Goal: Consume media (video, audio): Watch videos, listen to music or podcasts

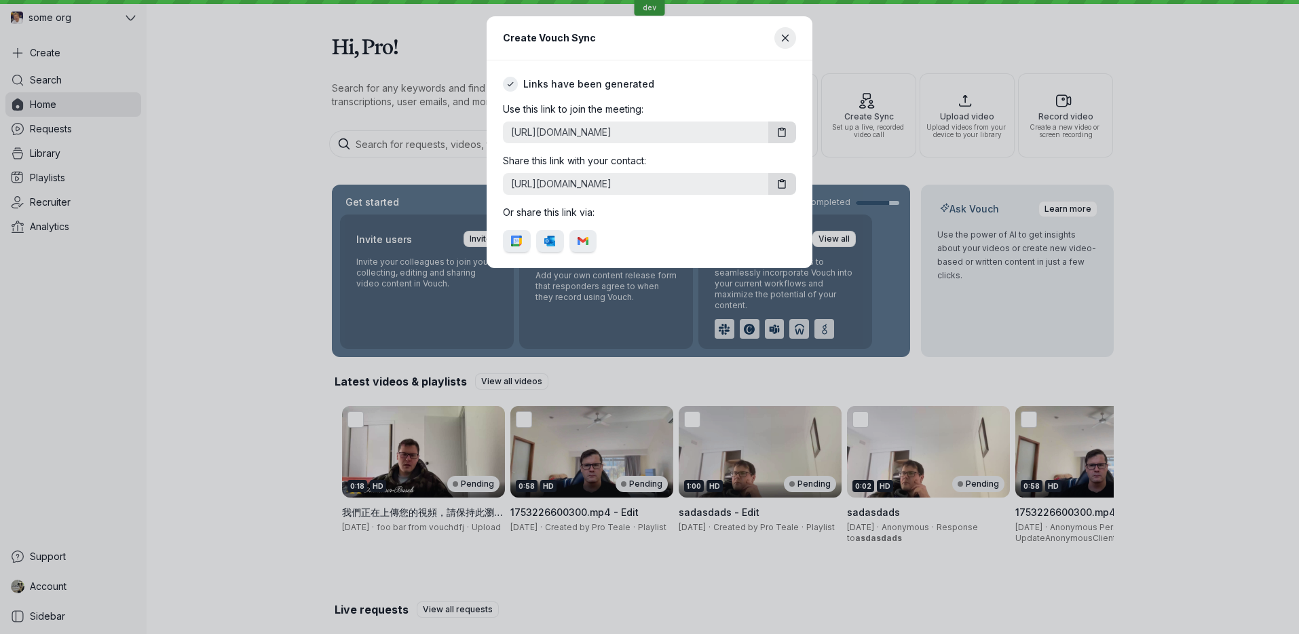
click at [782, 35] on icon "Close modal" at bounding box center [786, 39] width 12 height 12
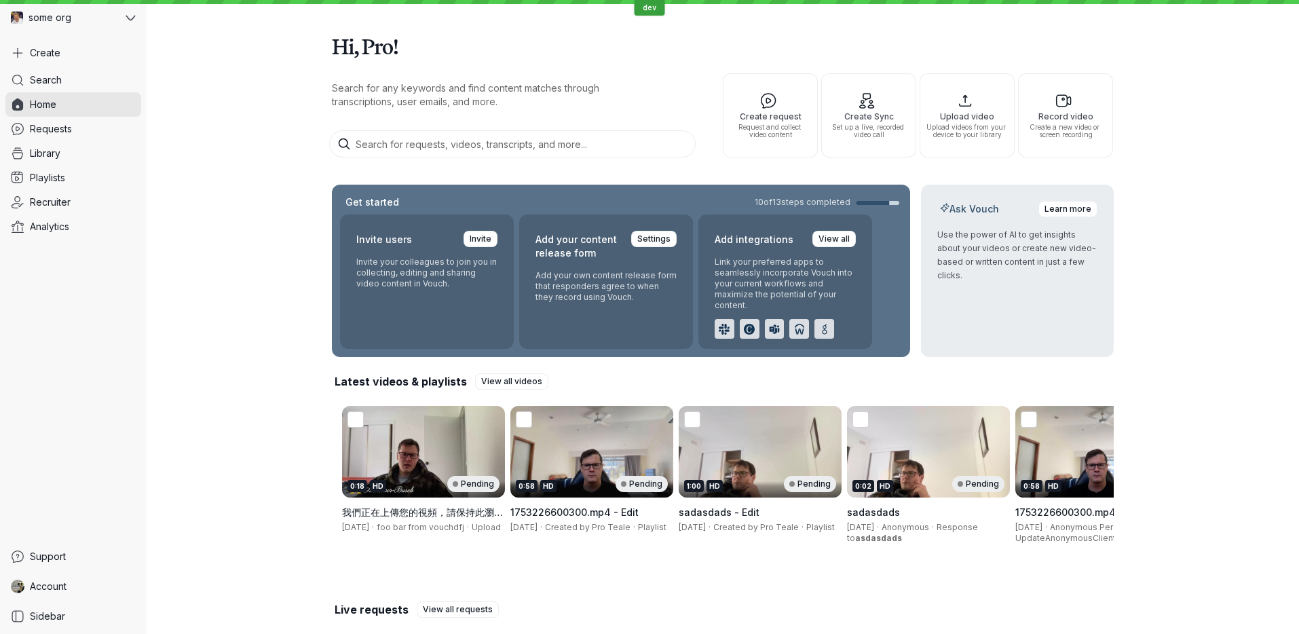
scroll to position [195, 0]
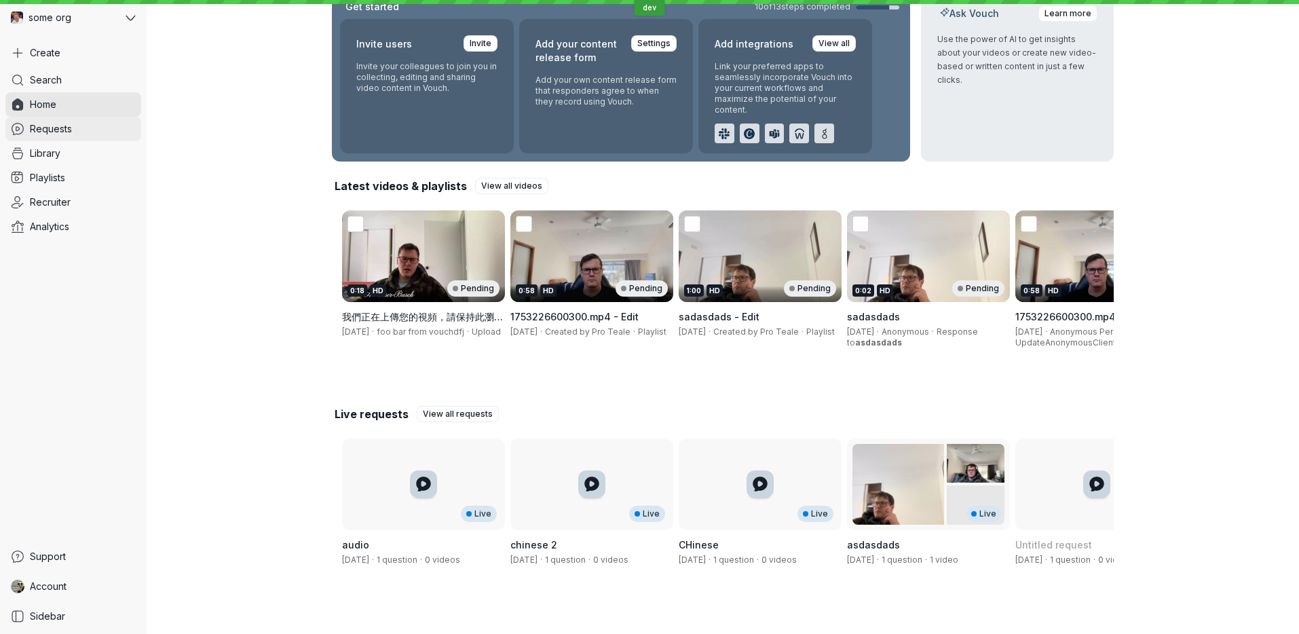
click at [71, 119] on link "Requests" at bounding box center [73, 129] width 136 height 24
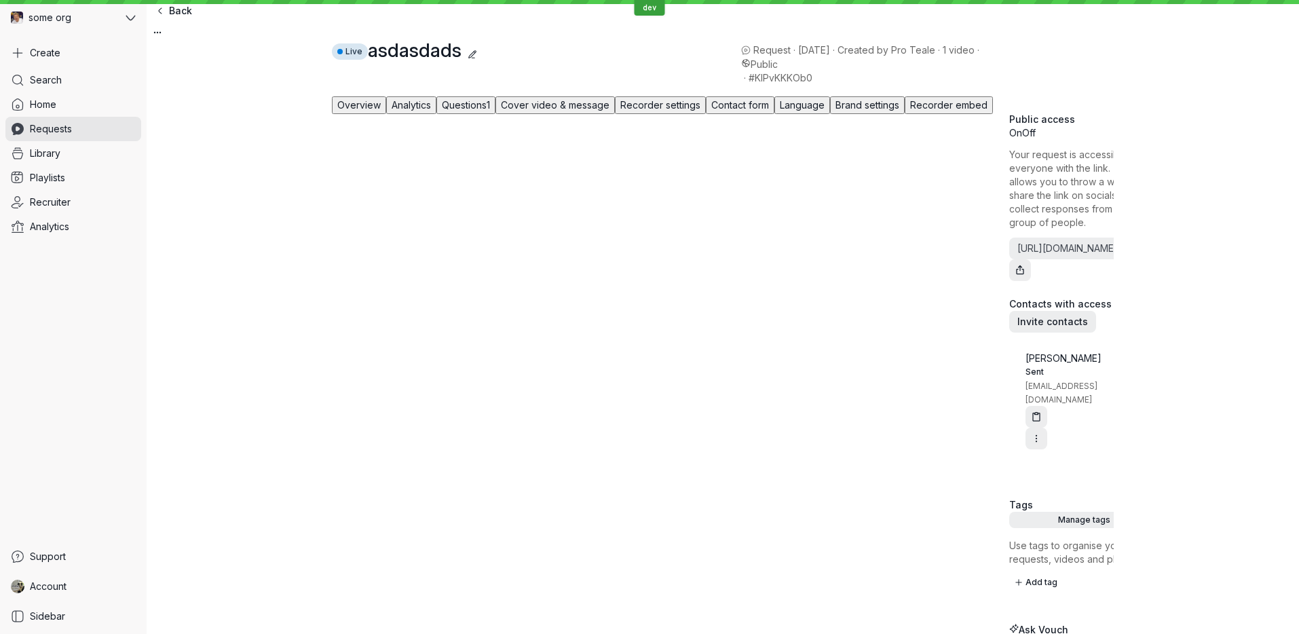
click at [904, 114] on button "Brand settings" at bounding box center [867, 105] width 75 height 18
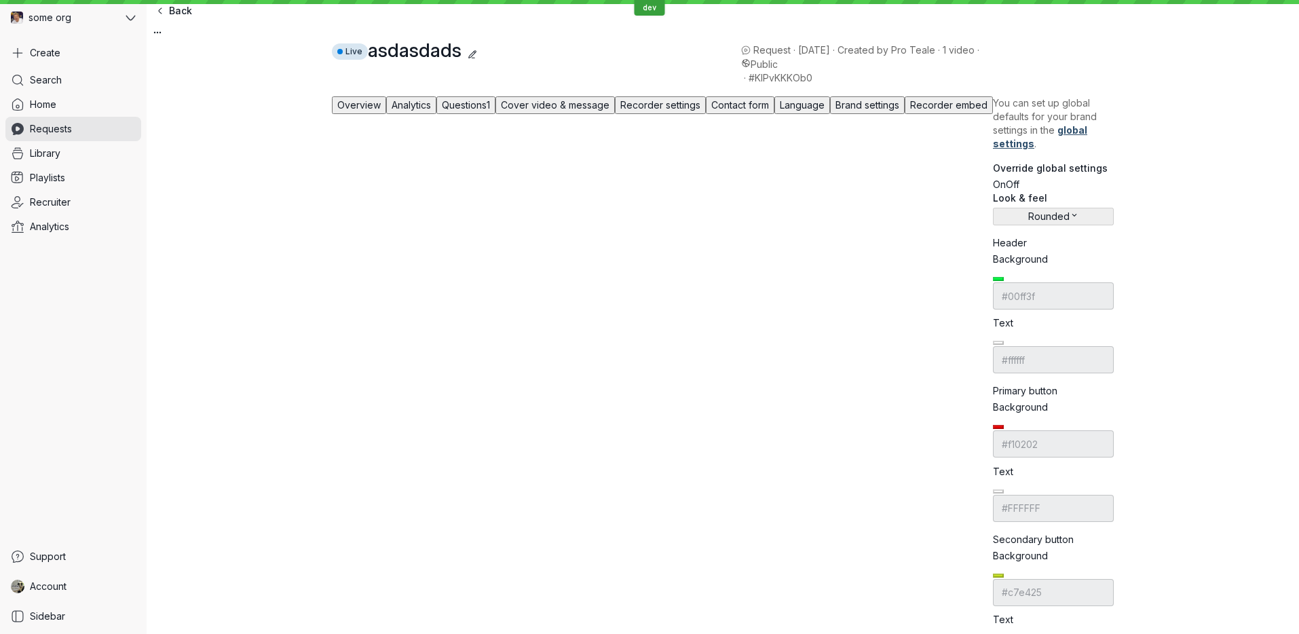
click at [341, 111] on span "Overview" at bounding box center [358, 105] width 43 height 12
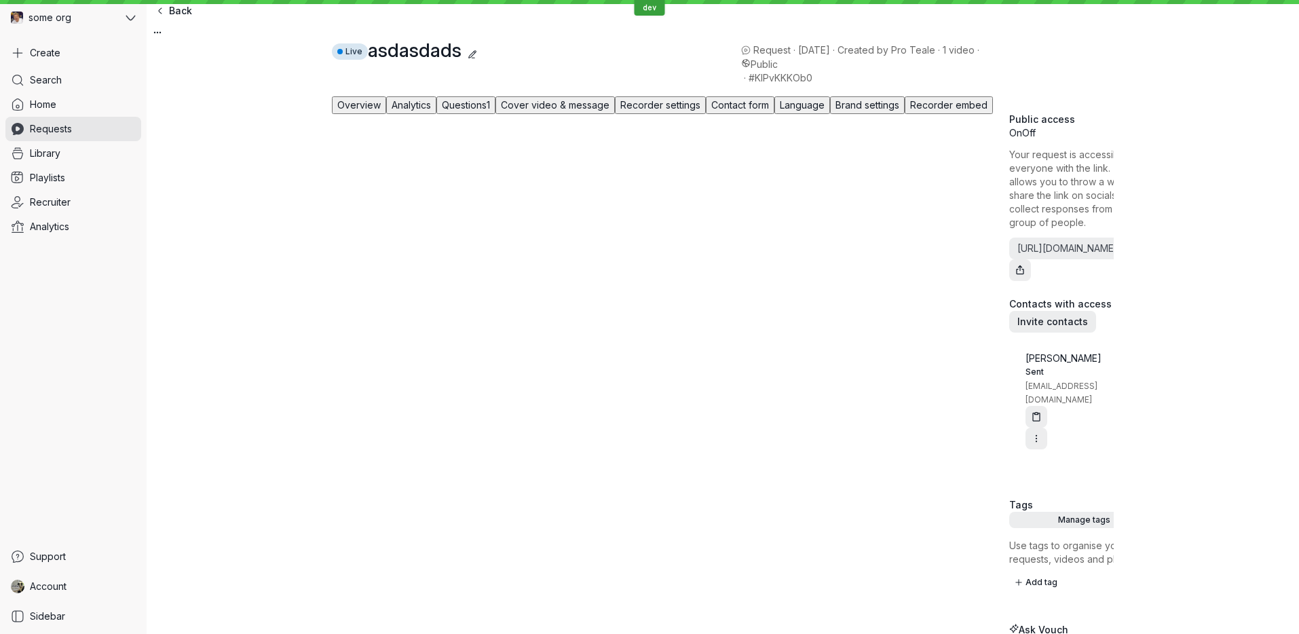
click at [400, 111] on span "Analytics" at bounding box center [411, 105] width 39 height 12
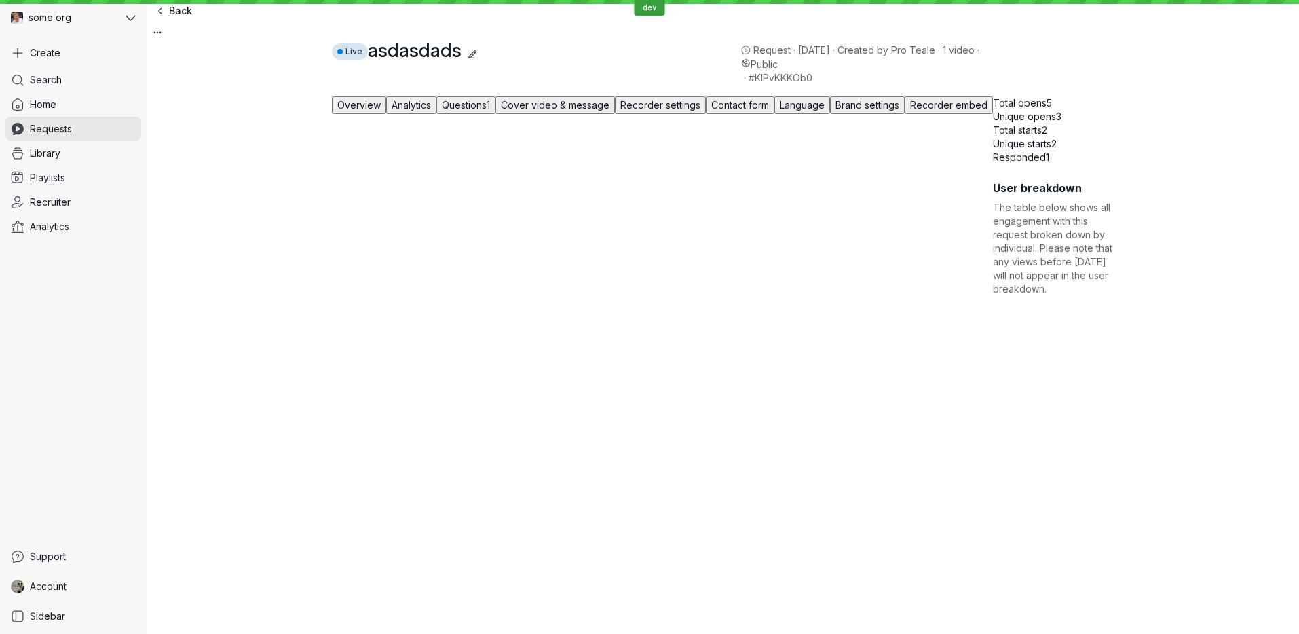
click at [472, 111] on span "Questions" at bounding box center [464, 105] width 45 height 12
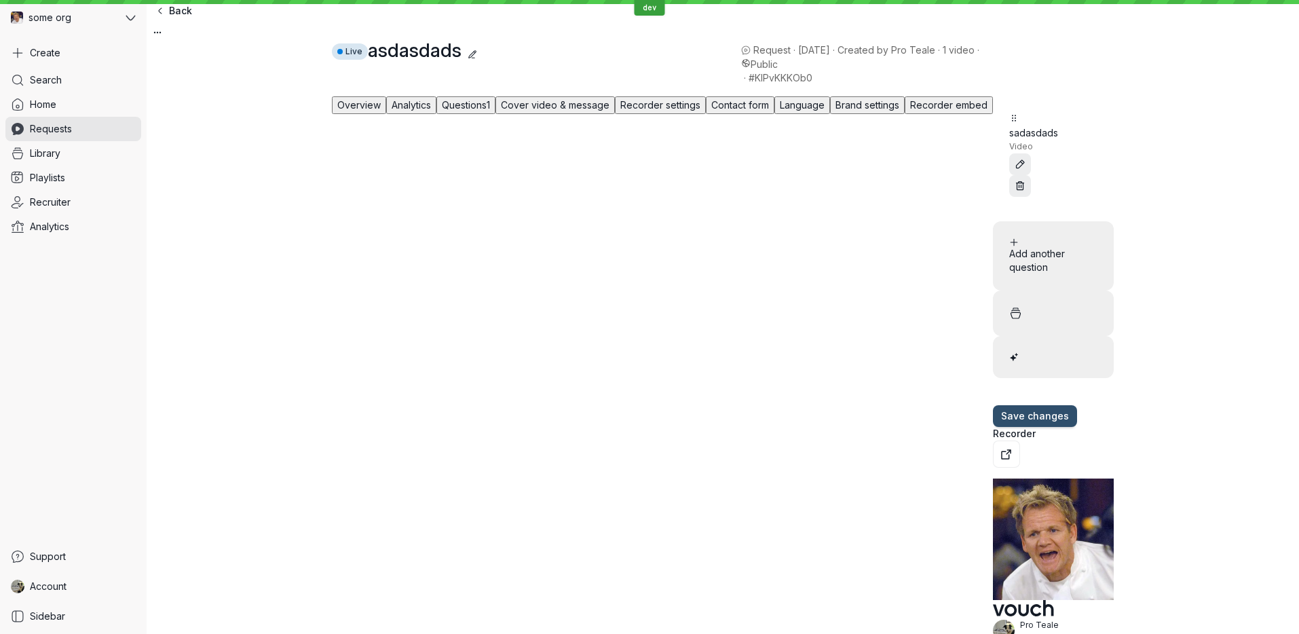
drag, startPoint x: 516, startPoint y: 144, endPoint x: 594, endPoint y: 142, distance: 78.1
click at [490, 111] on span "Questions 1" at bounding box center [466, 105] width 48 height 12
click at [596, 111] on span "Cover video & message" at bounding box center [555, 105] width 109 height 12
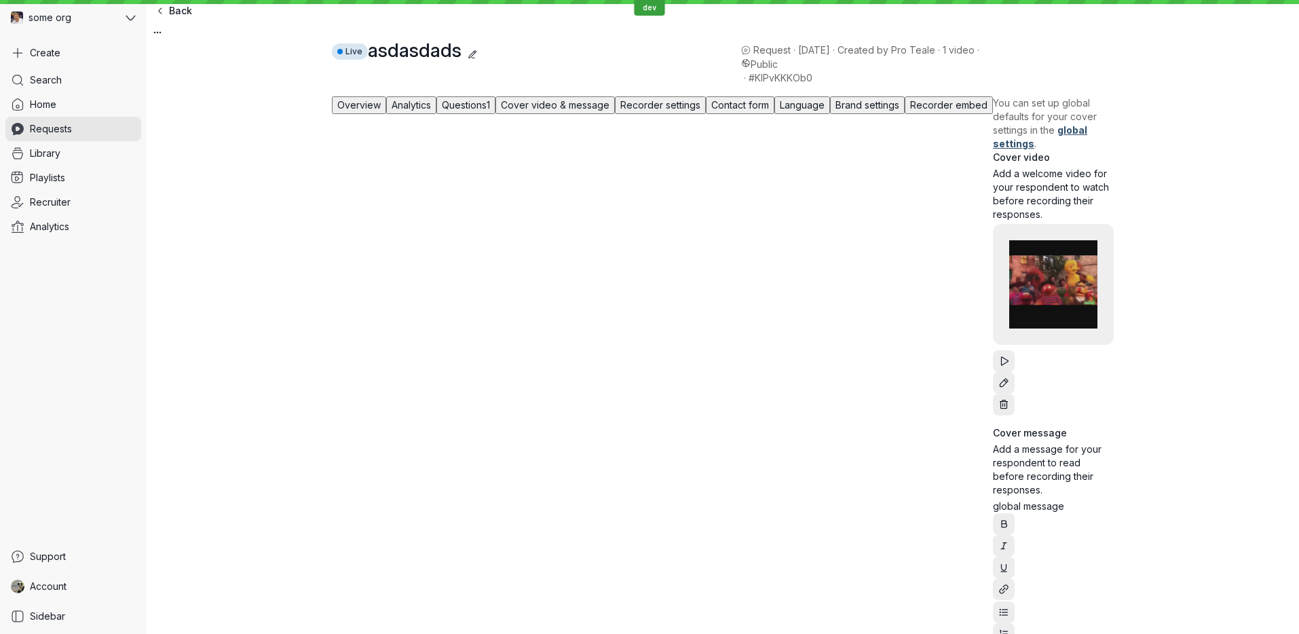
click at [700, 111] on span "Recorder settings" at bounding box center [660, 105] width 80 height 12
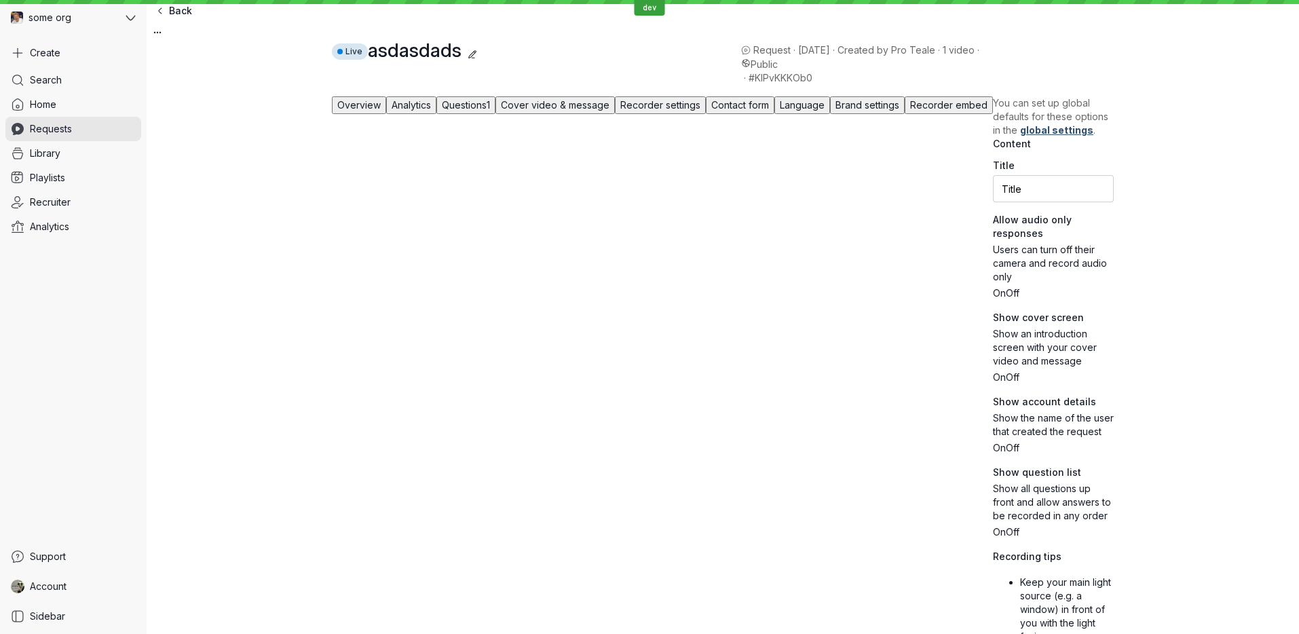
drag, startPoint x: 735, startPoint y: 139, endPoint x: 750, endPoint y: 137, distance: 15.7
click at [700, 111] on span "Recorder settings" at bounding box center [660, 105] width 80 height 12
click at [769, 111] on span "Contact form" at bounding box center [740, 105] width 58 height 12
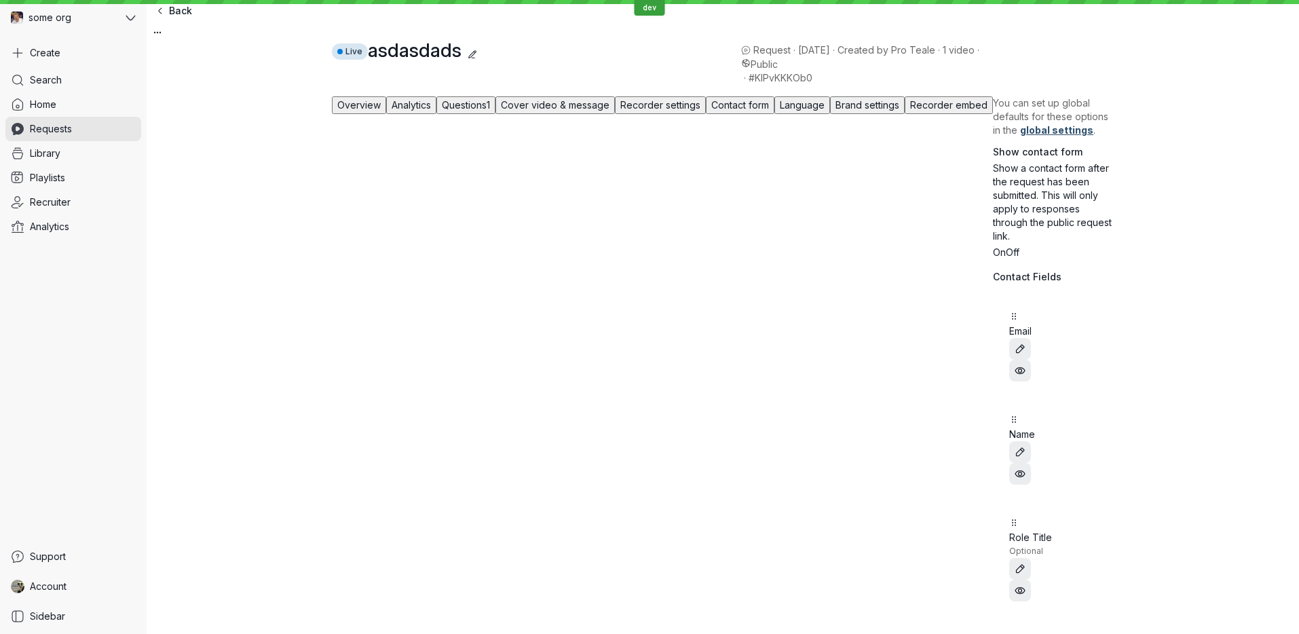
drag, startPoint x: 871, startPoint y: 147, endPoint x: 899, endPoint y: 146, distance: 27.9
click at [830, 114] on button "Language" at bounding box center [802, 105] width 56 height 18
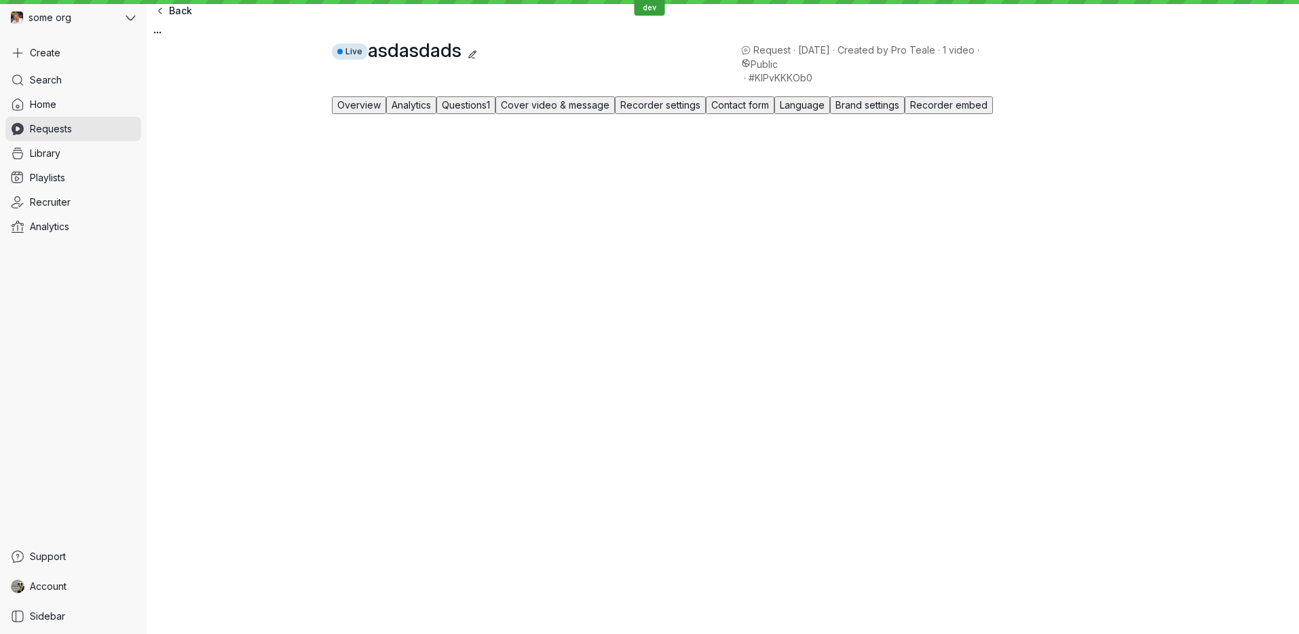
click at [899, 111] on span "Brand settings" at bounding box center [867, 105] width 64 height 12
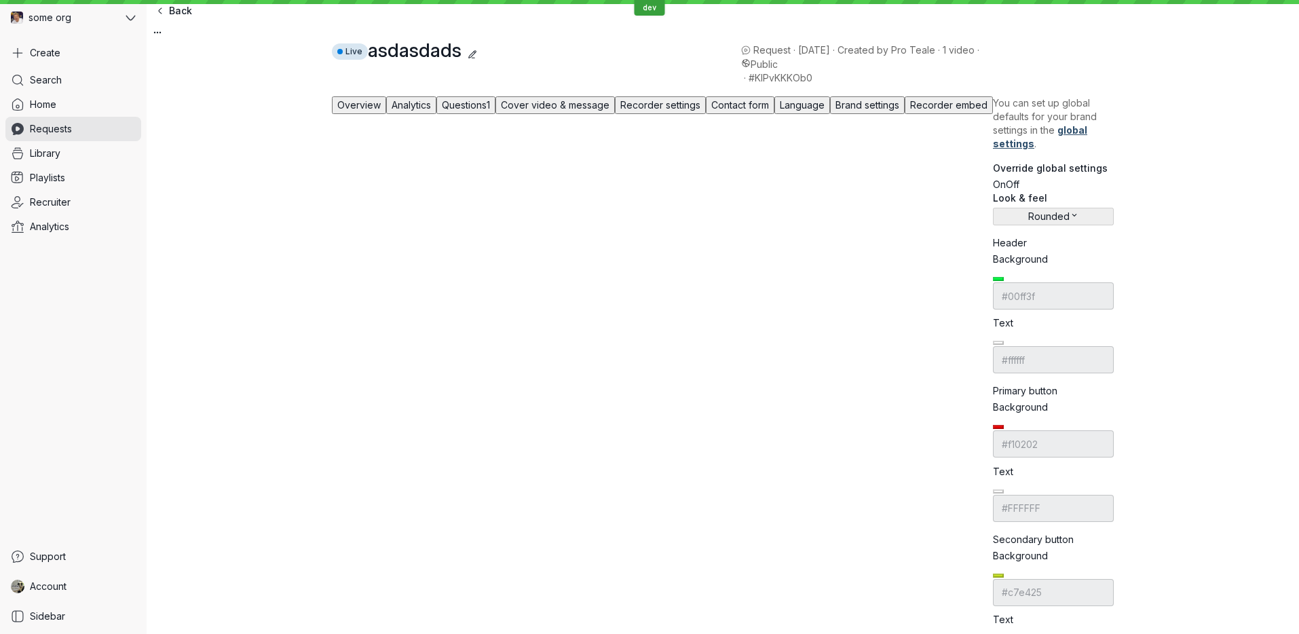
click at [487, 111] on span "Questions" at bounding box center [464, 105] width 45 height 12
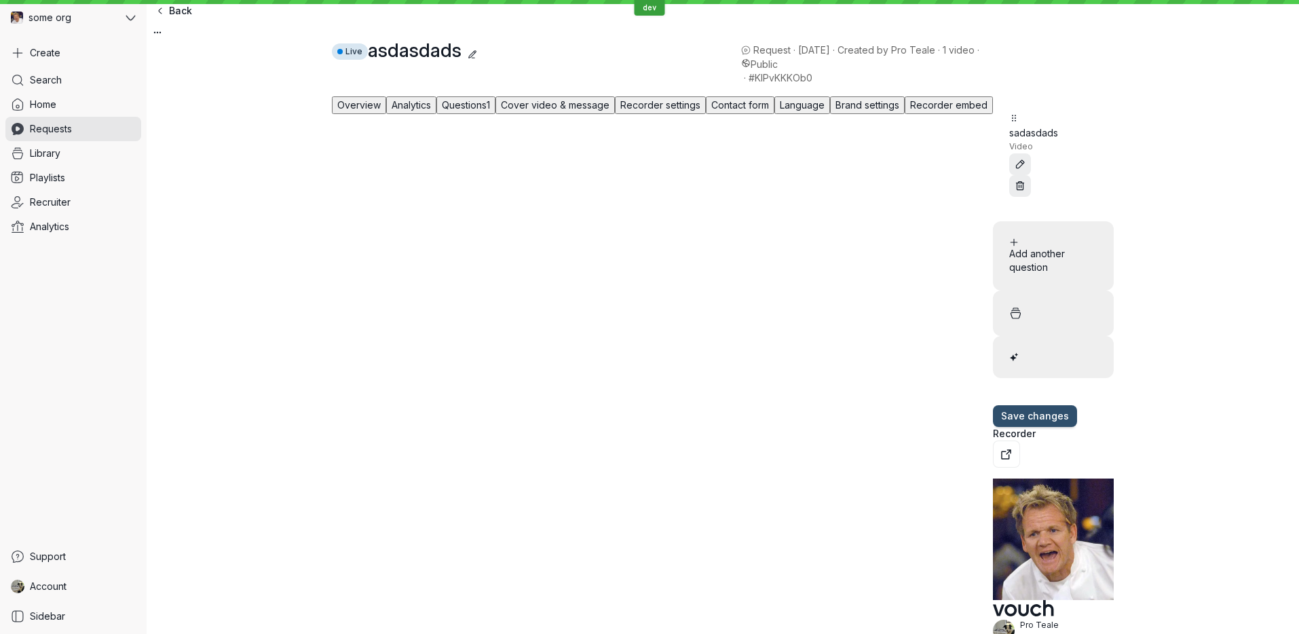
click at [364, 111] on span "Overview" at bounding box center [358, 105] width 43 height 12
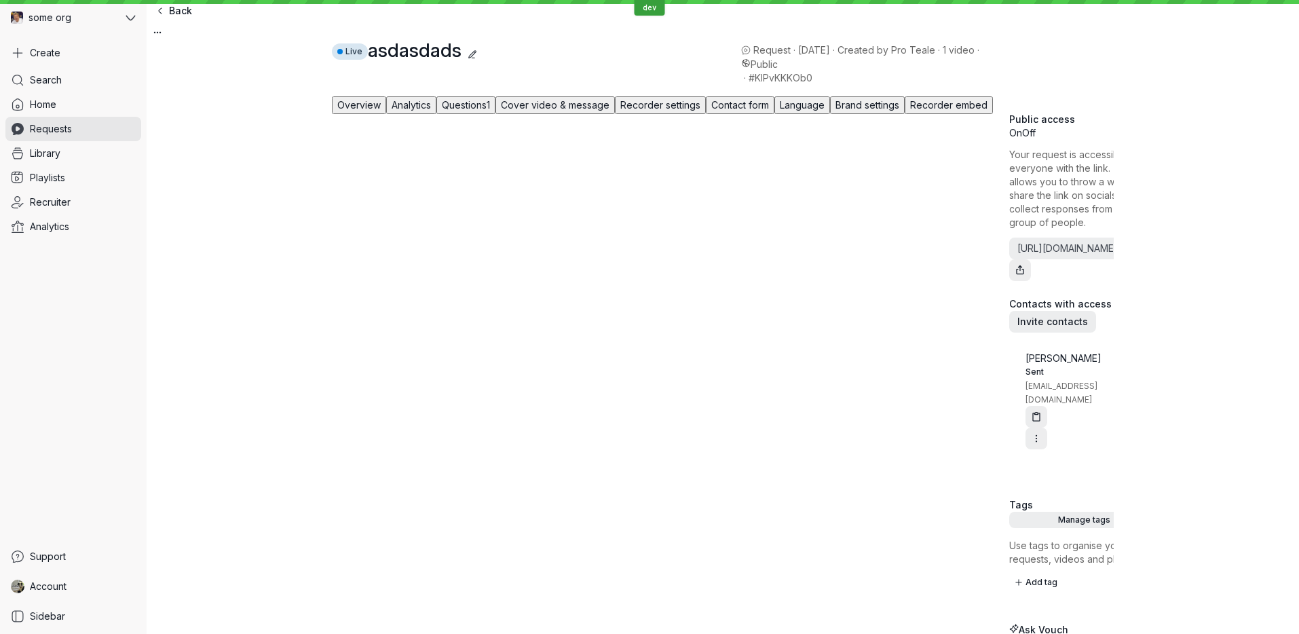
click at [419, 111] on span "Analytics" at bounding box center [411, 105] width 39 height 12
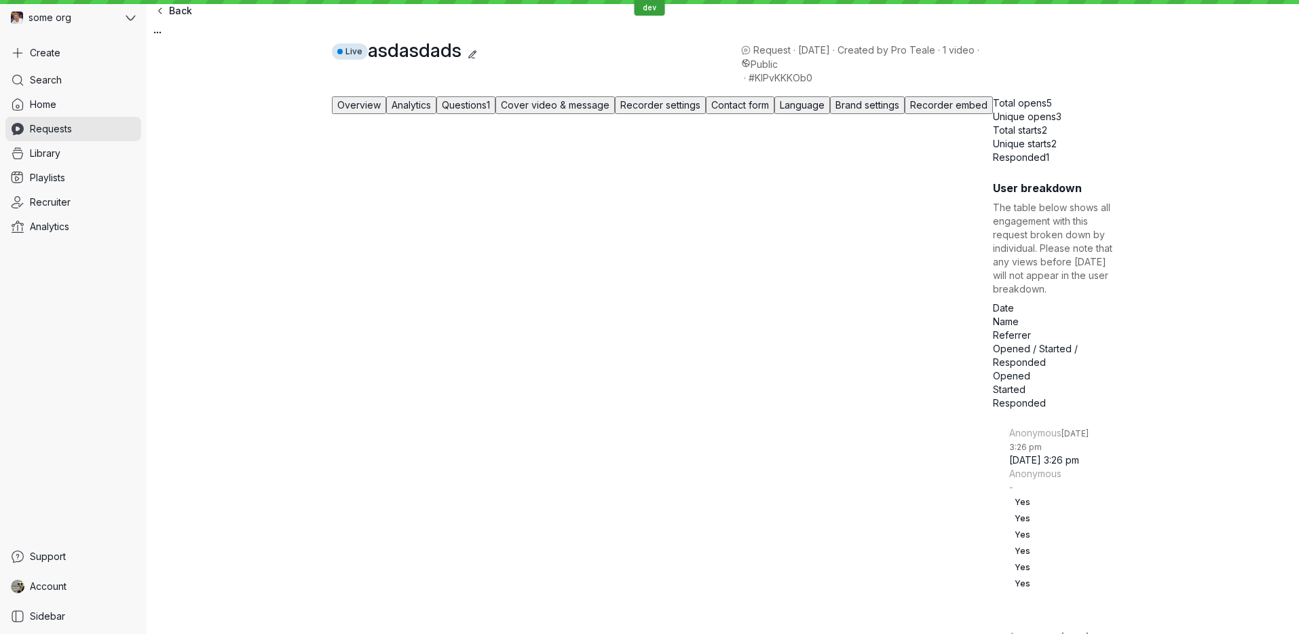
click at [468, 111] on span "Questions" at bounding box center [464, 105] width 45 height 12
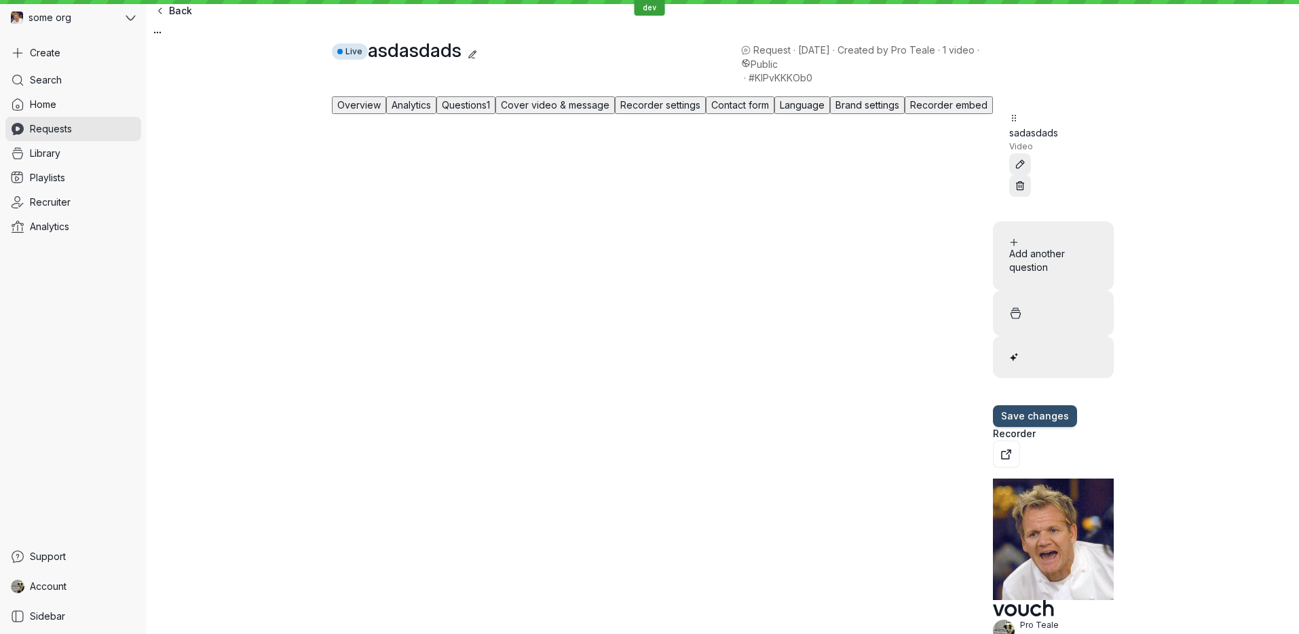
drag, startPoint x: 565, startPoint y: 145, endPoint x: 632, endPoint y: 147, distance: 67.2
click at [568, 114] on button "Cover video & message" at bounding box center [554, 105] width 119 height 18
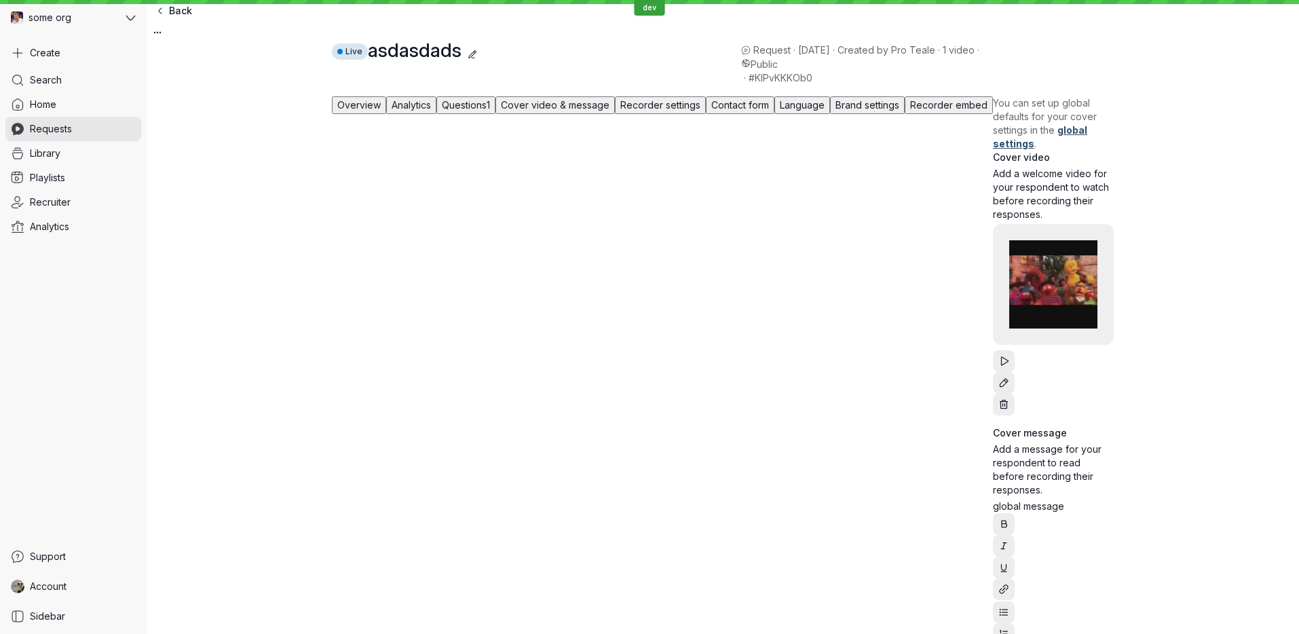
click at [700, 111] on span "Recorder settings" at bounding box center [660, 105] width 80 height 12
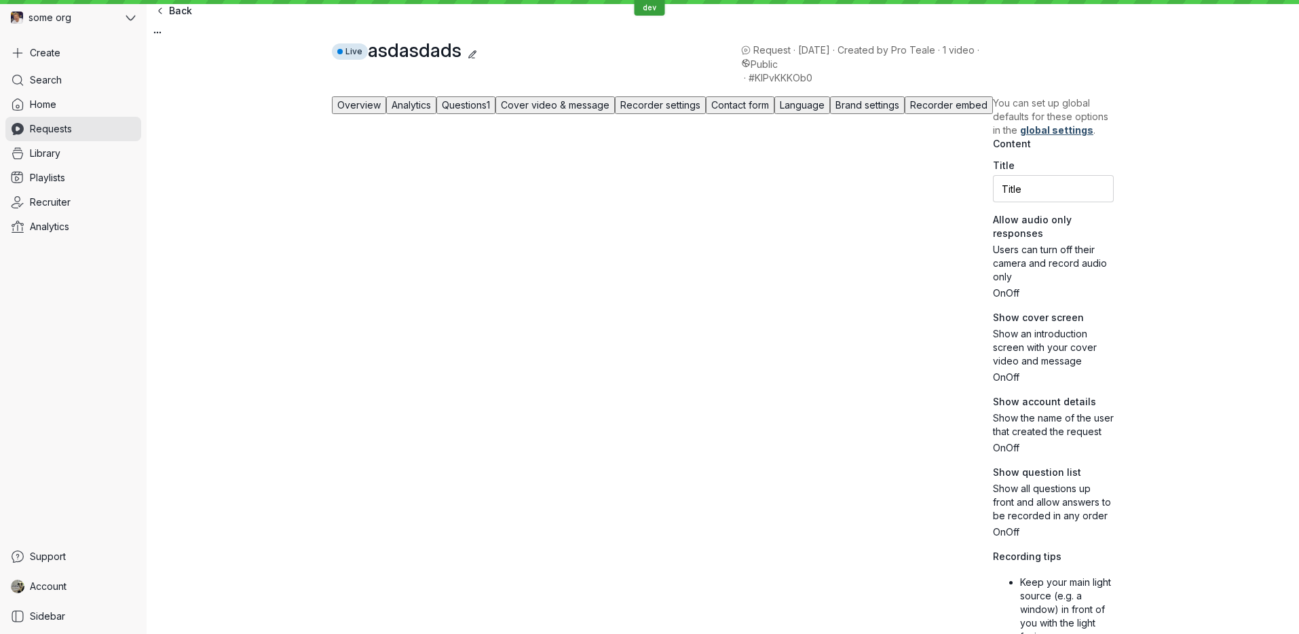
drag, startPoint x: 805, startPoint y: 143, endPoint x: 822, endPoint y: 142, distance: 17.0
click at [769, 111] on span "Contact form" at bounding box center [740, 105] width 58 height 12
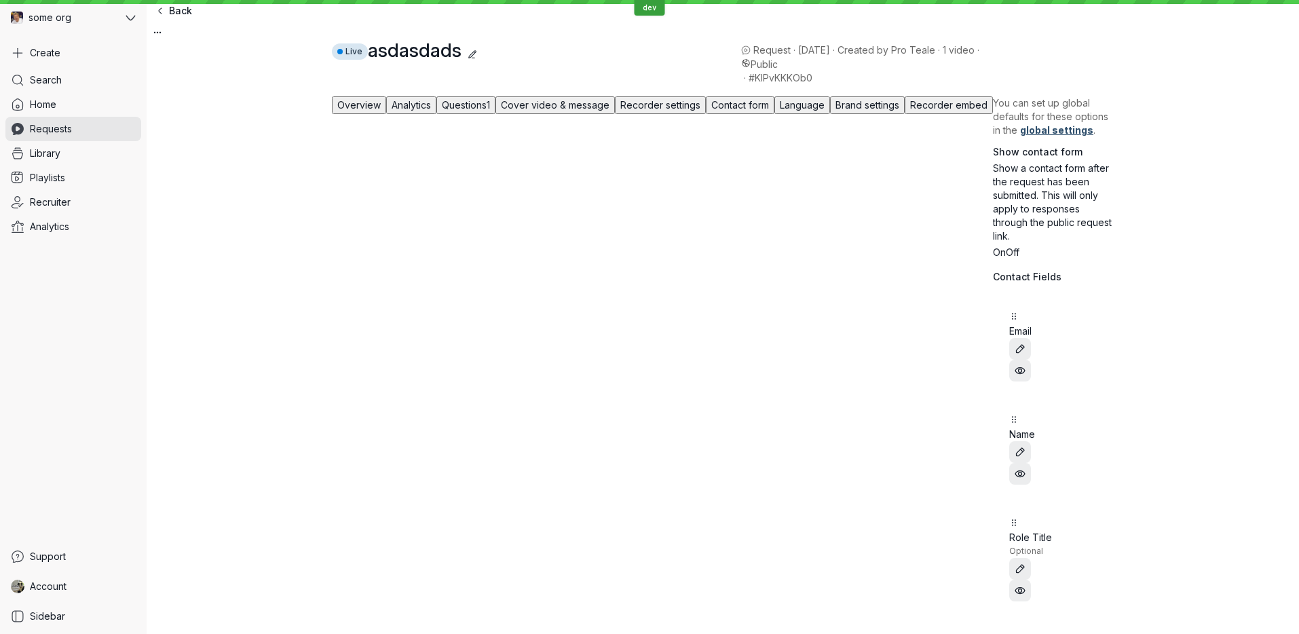
click at [899, 111] on span "Brand settings" at bounding box center [867, 105] width 64 height 12
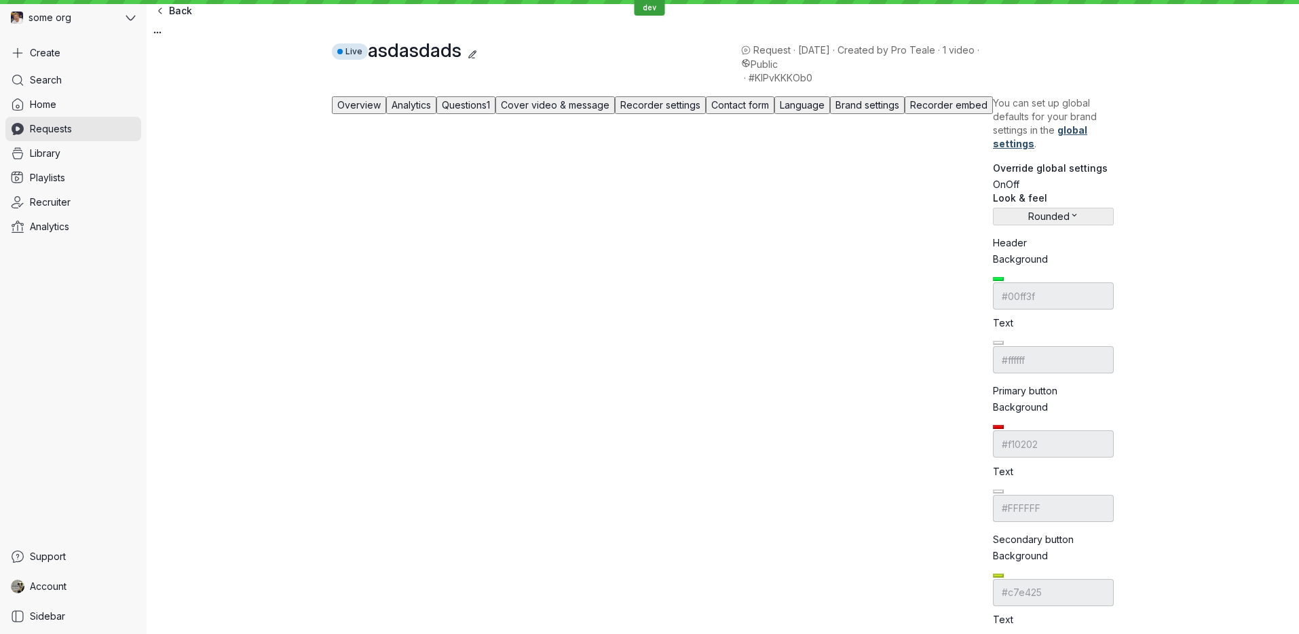
click at [358, 111] on span "Overview" at bounding box center [358, 105] width 43 height 12
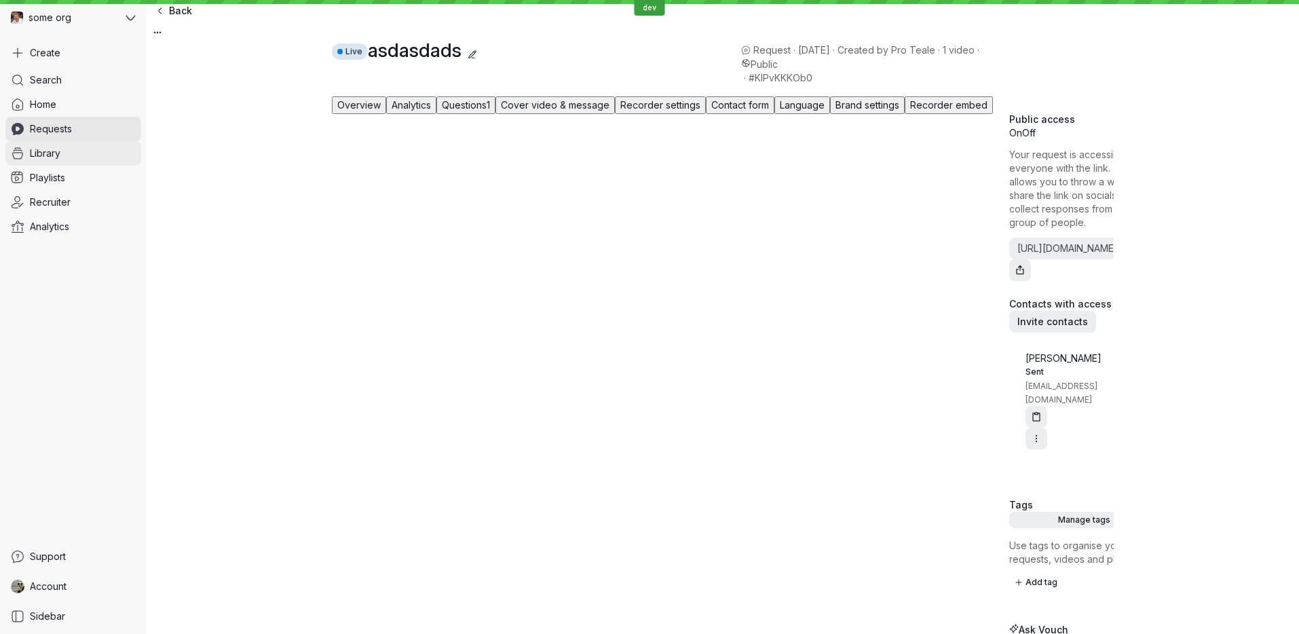
click at [111, 148] on link "Library" at bounding box center [73, 153] width 136 height 24
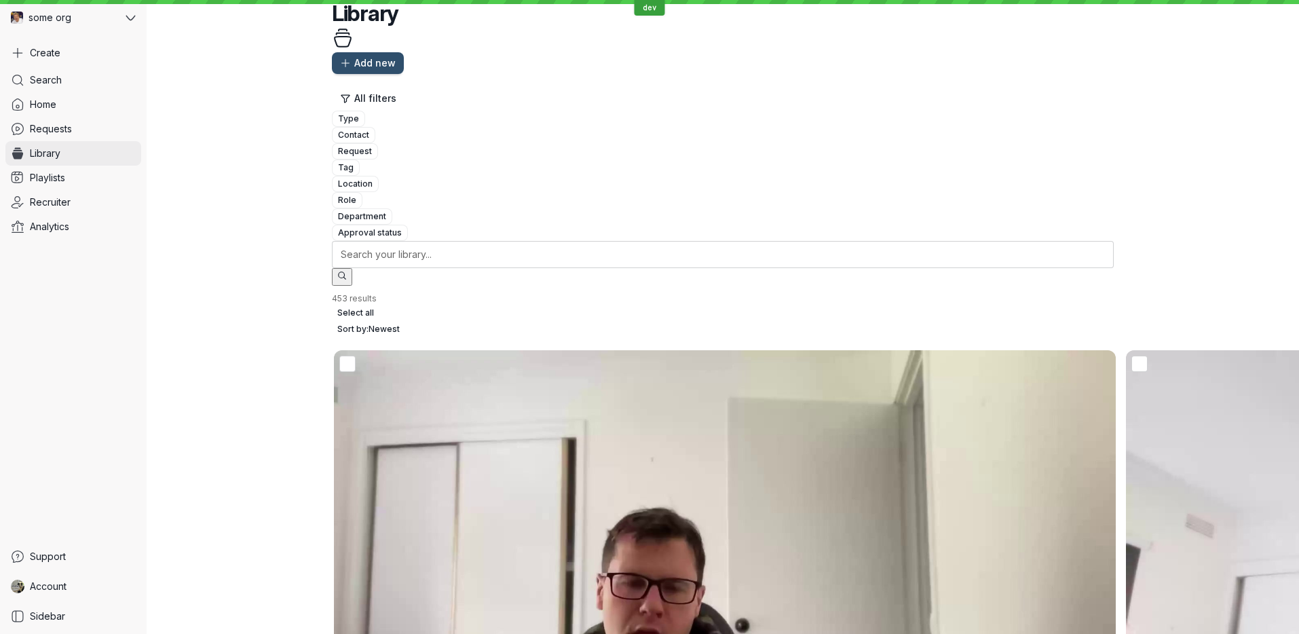
click at [110, 163] on link "Library" at bounding box center [73, 153] width 136 height 24
click at [112, 167] on link "Playlists" at bounding box center [73, 178] width 136 height 24
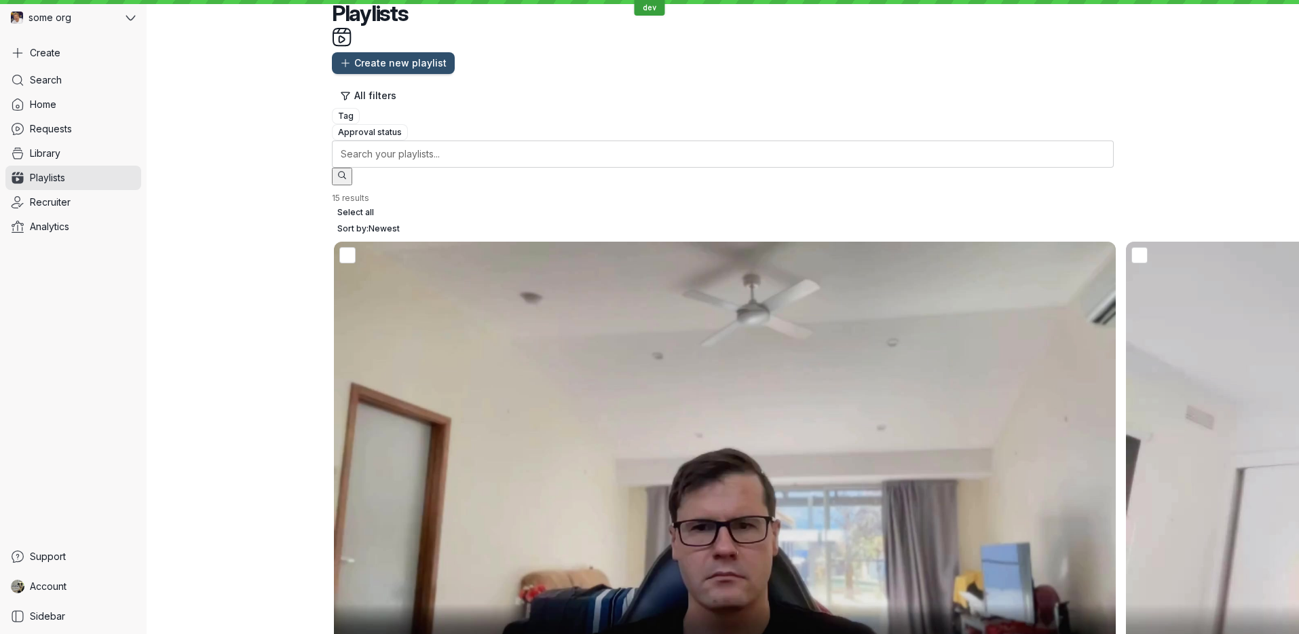
scroll to position [2, 0]
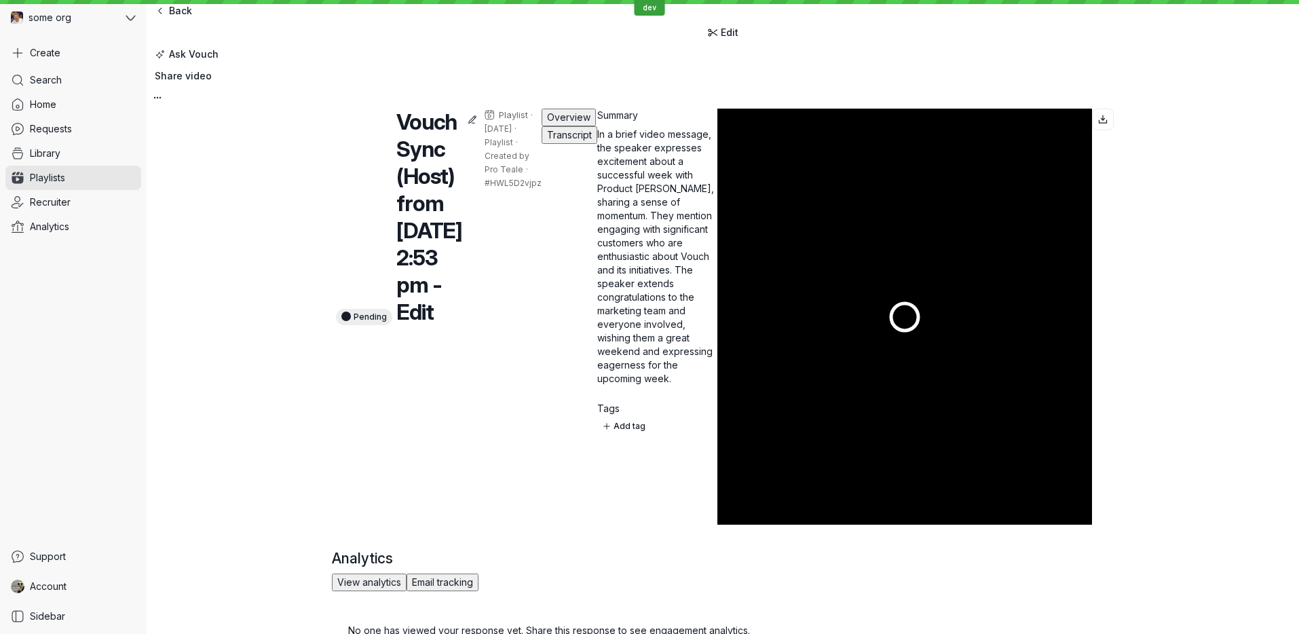
click at [908, 233] on div at bounding box center [904, 317] width 375 height 416
click at [1012, 265] on div at bounding box center [904, 317] width 375 height 416
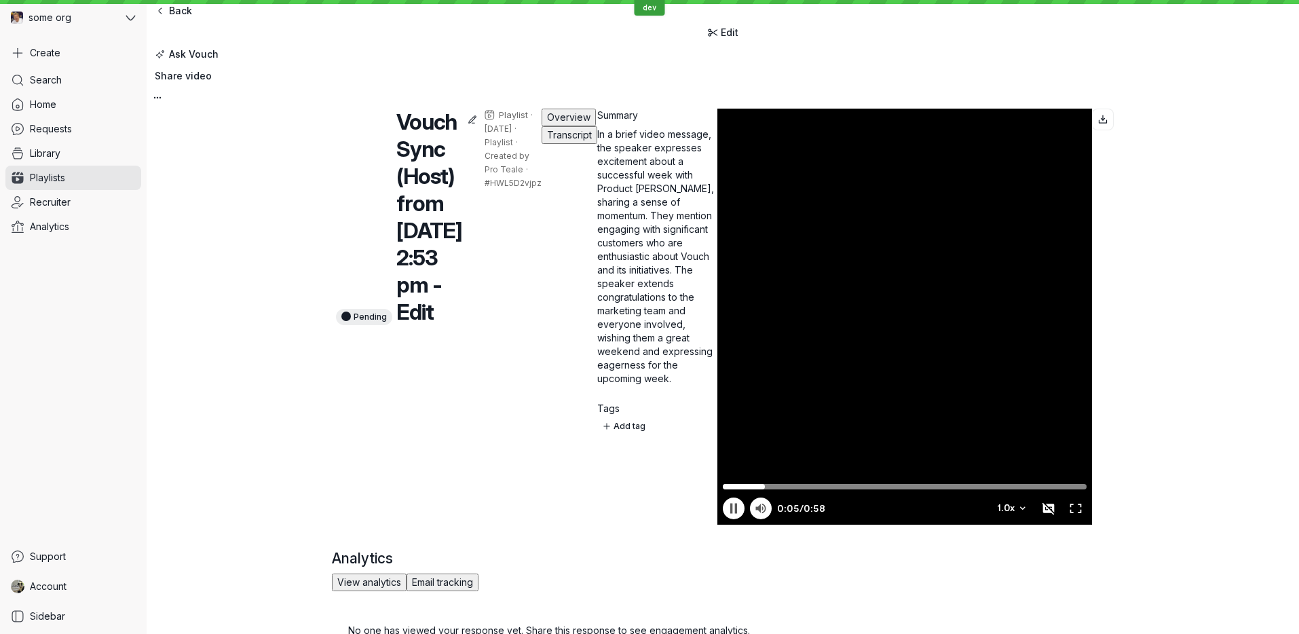
type input "6"
click at [958, 275] on div at bounding box center [904, 317] width 375 height 416
click at [90, 126] on link "Requests" at bounding box center [73, 129] width 136 height 24
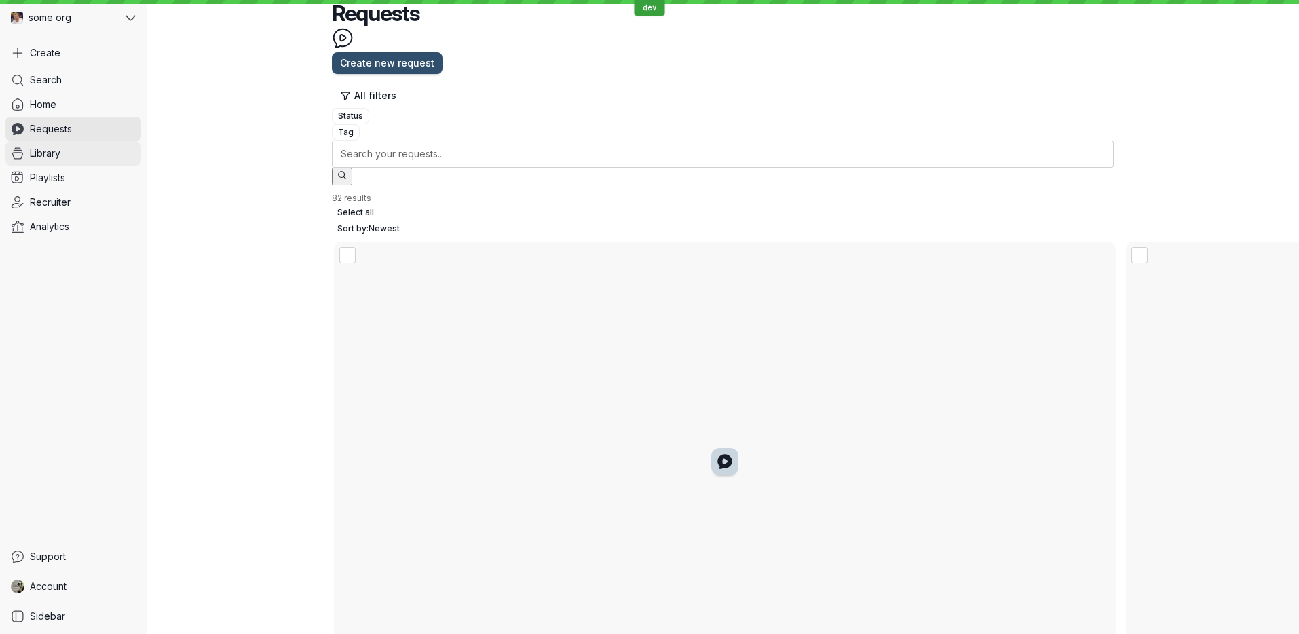
click at [68, 157] on link "Library" at bounding box center [73, 153] width 136 height 24
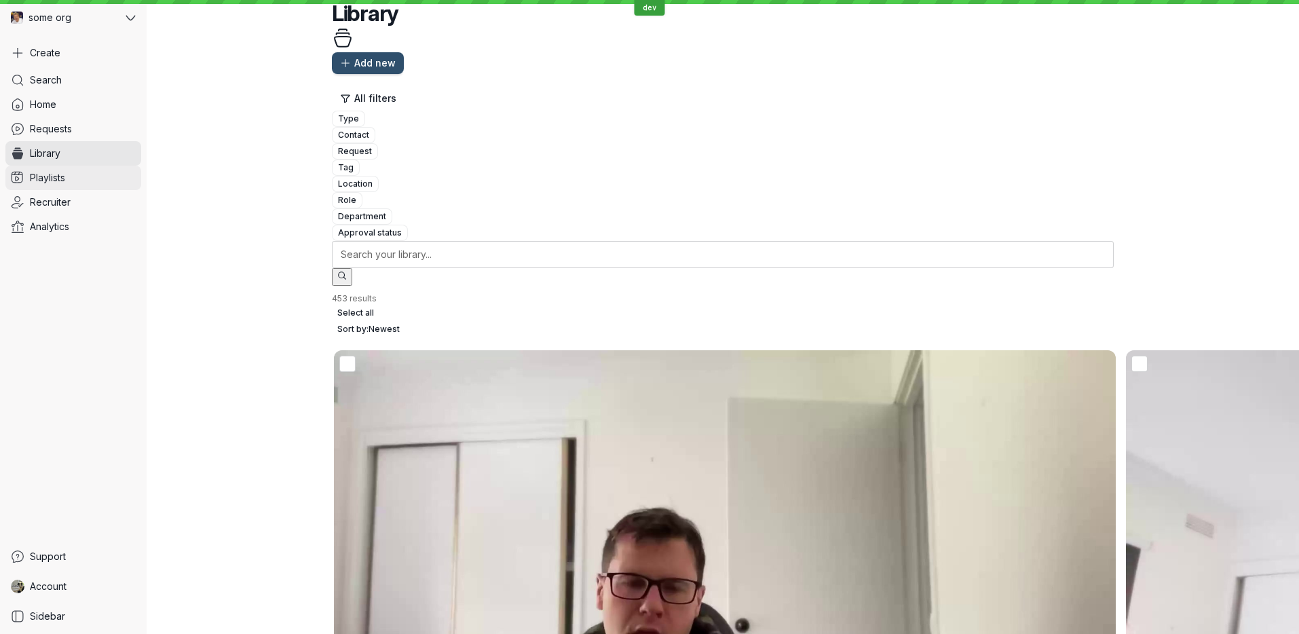
click at [77, 166] on link "Playlists" at bounding box center [73, 178] width 136 height 24
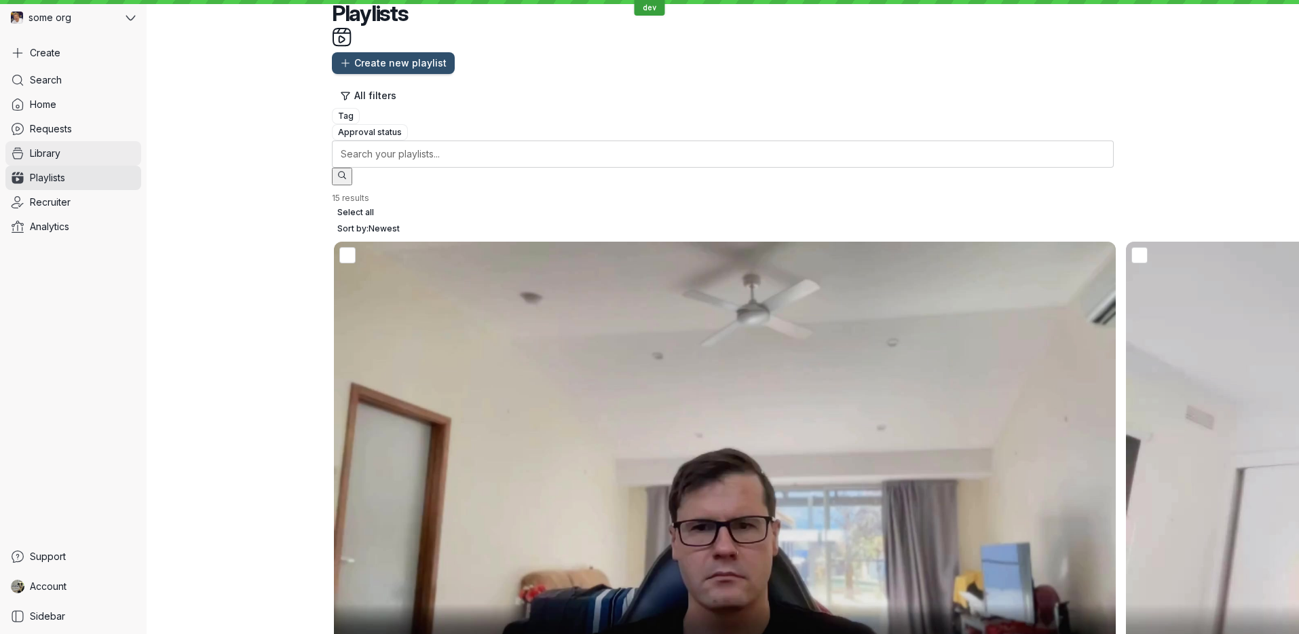
click at [86, 165] on link "Library" at bounding box center [73, 153] width 136 height 24
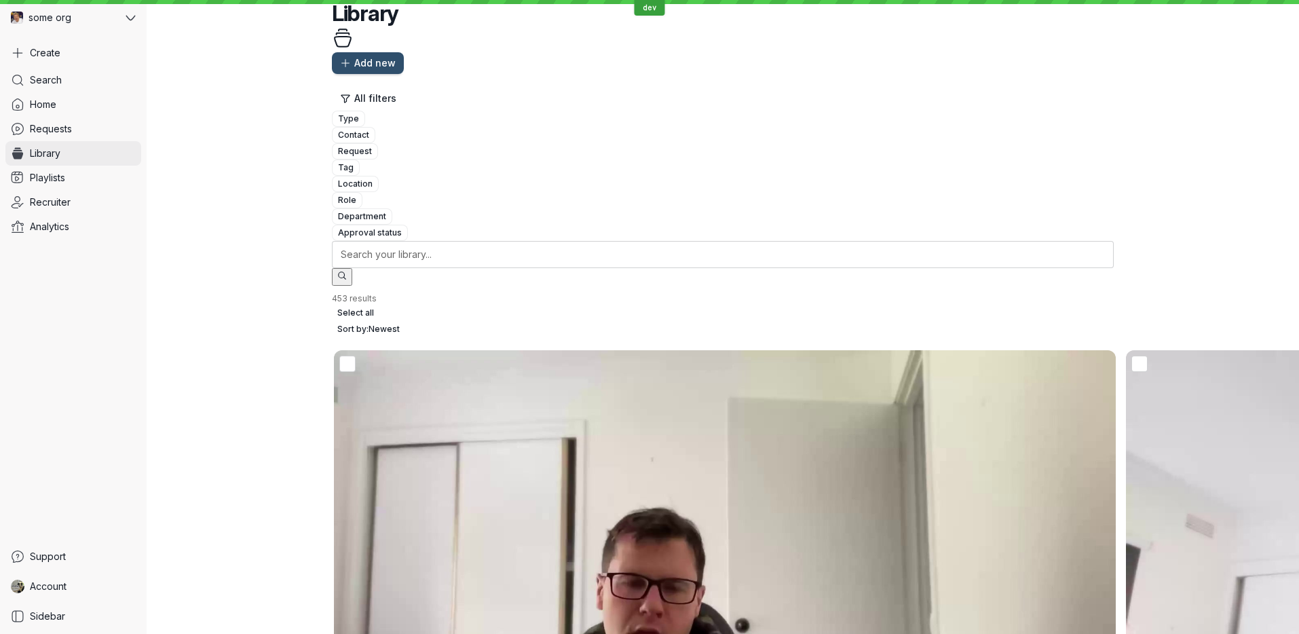
click at [88, 159] on link "Library" at bounding box center [73, 153] width 136 height 24
click at [92, 137] on link "Requests" at bounding box center [73, 129] width 136 height 24
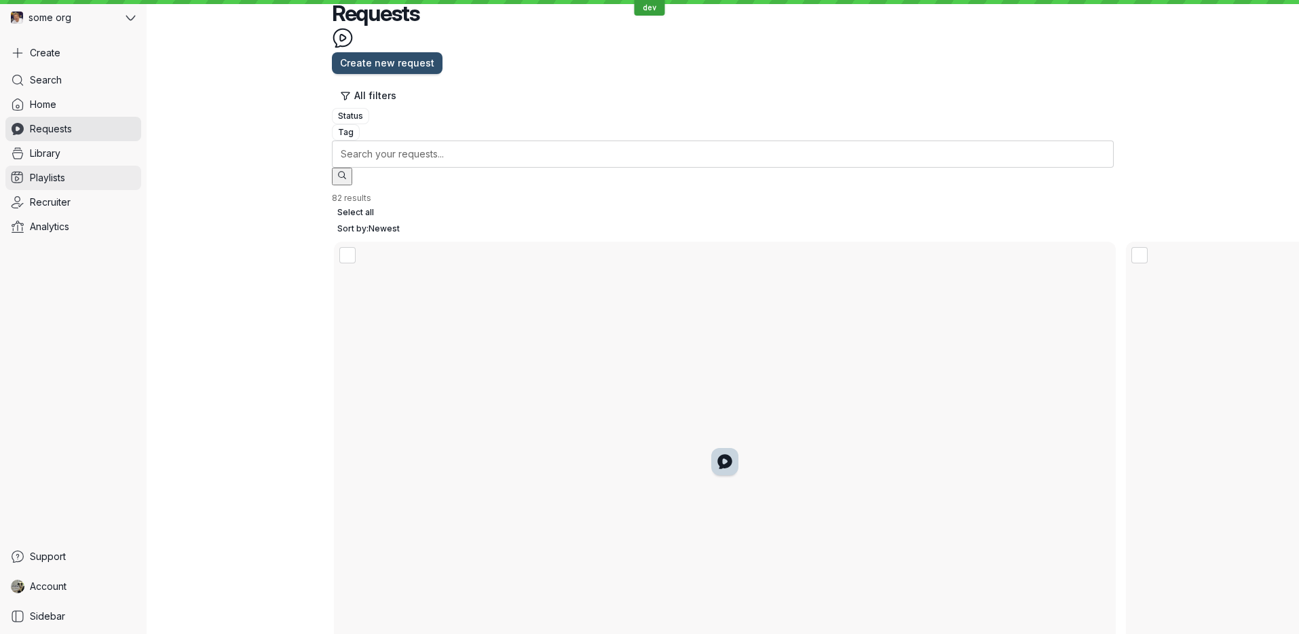
click at [90, 170] on link "Playlists" at bounding box center [73, 178] width 136 height 24
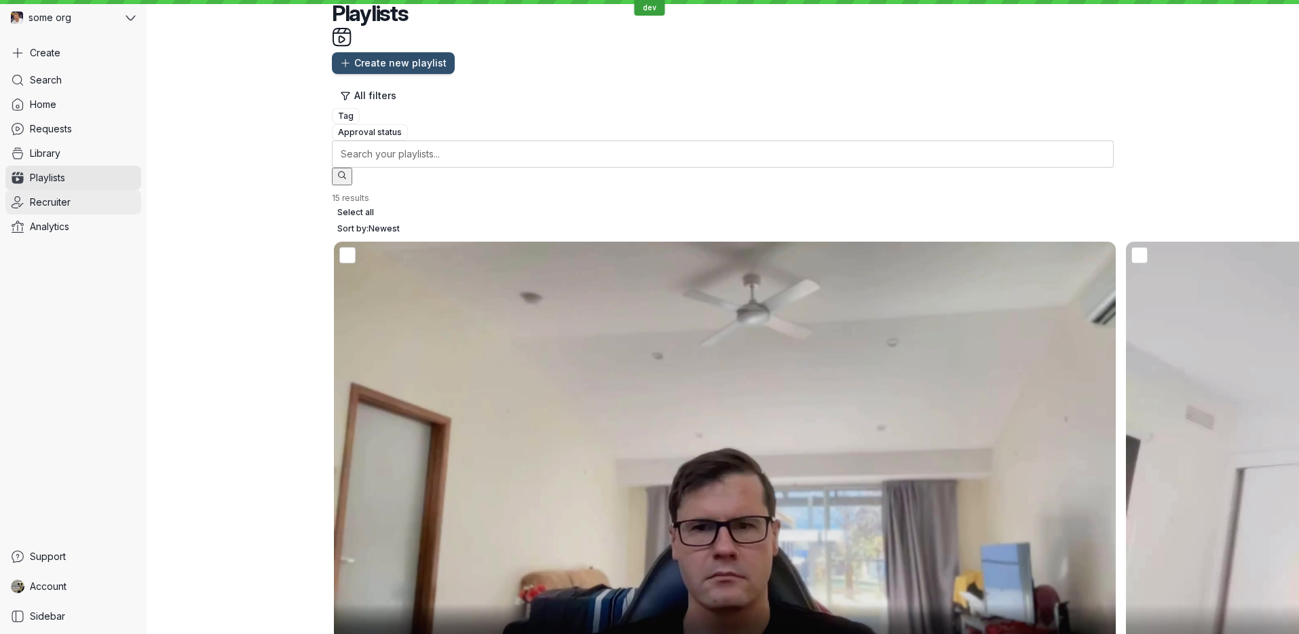
click at [87, 201] on link "Recruiter" at bounding box center [73, 202] width 136 height 24
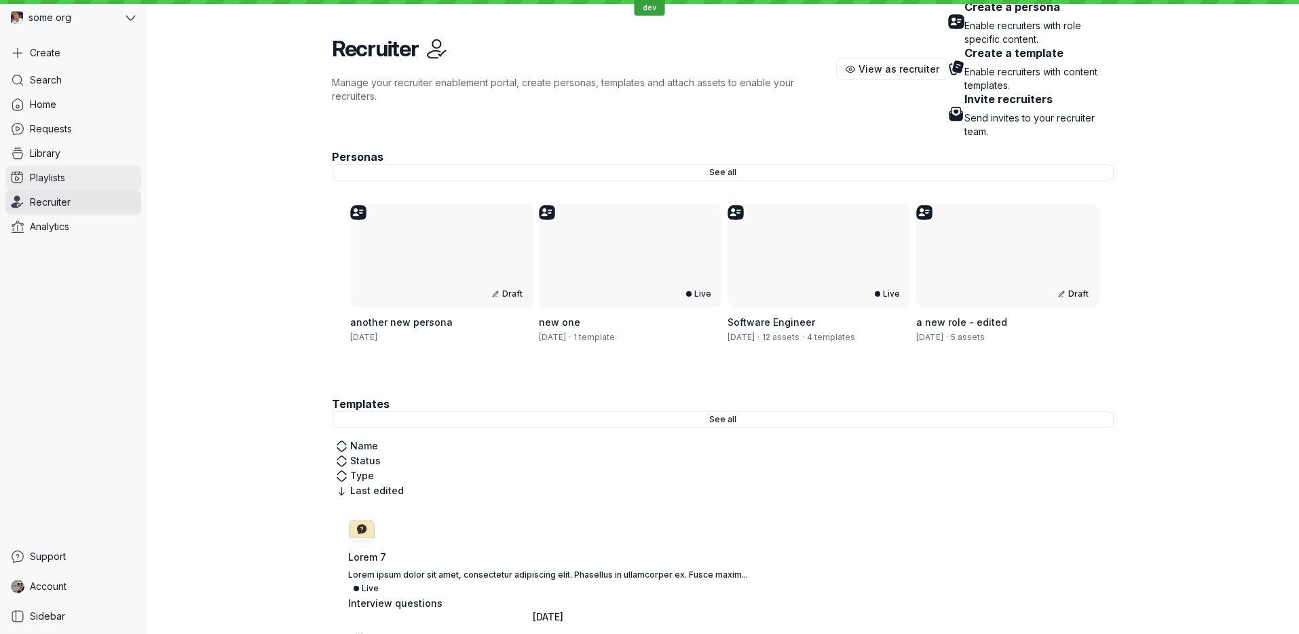
click at [89, 187] on link "Playlists" at bounding box center [73, 178] width 136 height 24
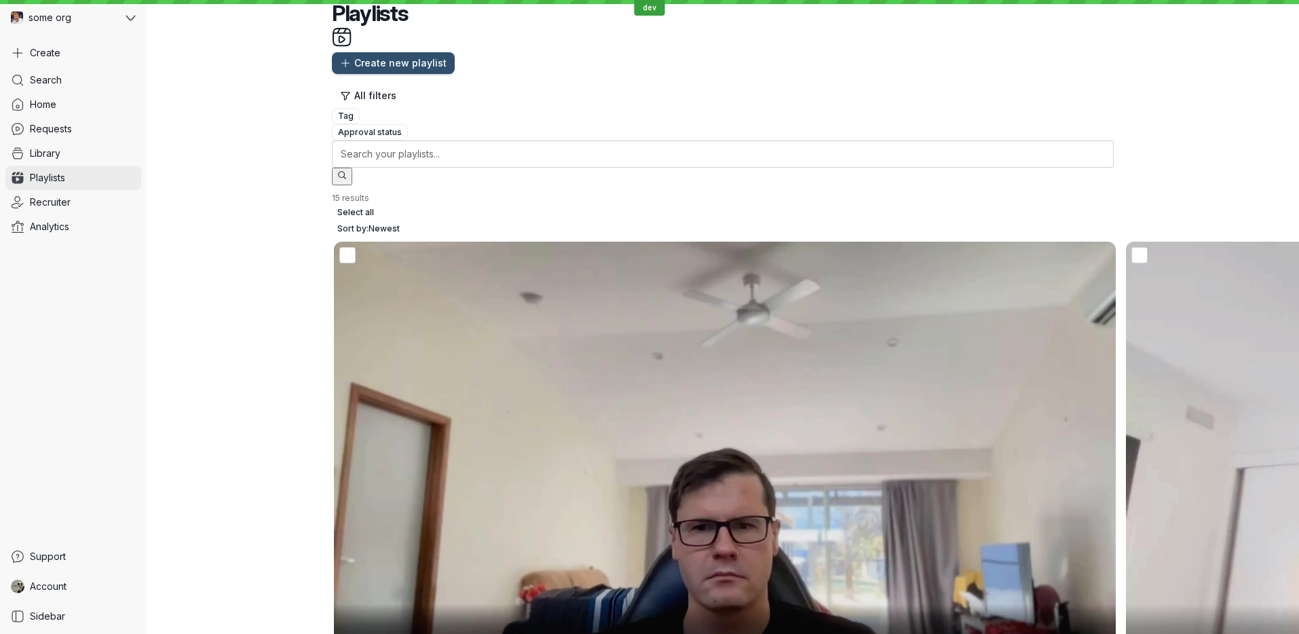
click at [92, 167] on link "Playlists" at bounding box center [73, 178] width 136 height 24
click at [92, 154] on link "Library" at bounding box center [73, 153] width 136 height 24
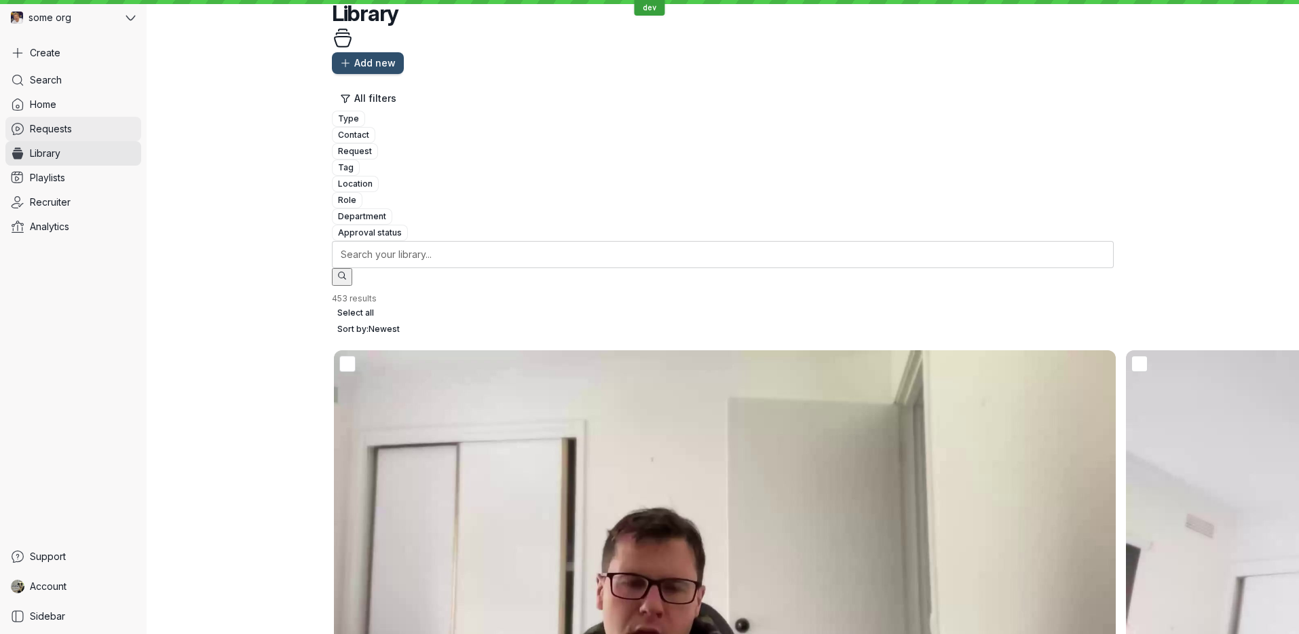
click at [94, 134] on link "Requests" at bounding box center [73, 129] width 136 height 24
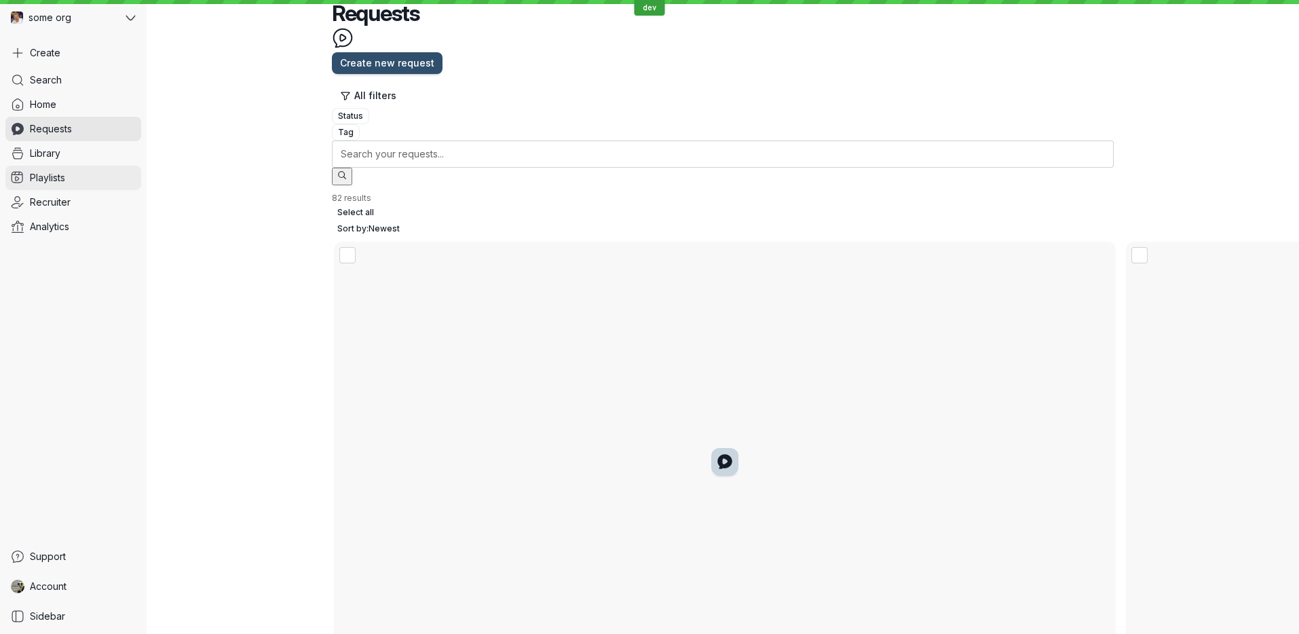
click at [91, 176] on link "Playlists" at bounding box center [73, 178] width 136 height 24
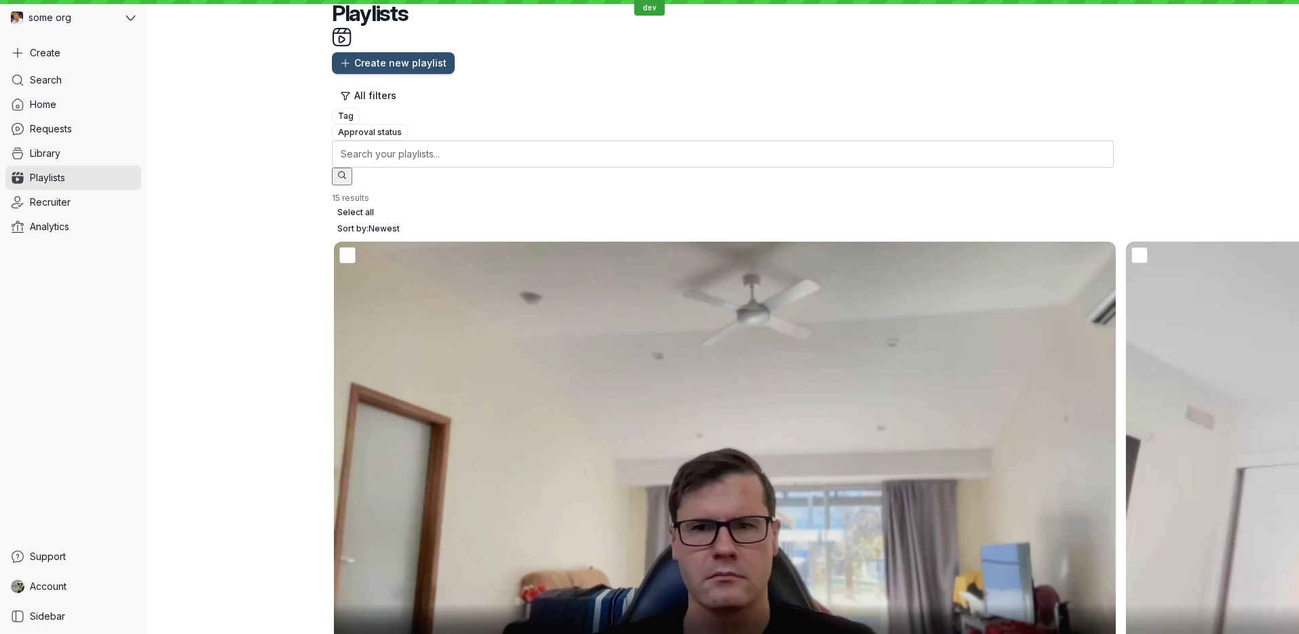
click at [90, 195] on link "Recruiter" at bounding box center [73, 202] width 136 height 24
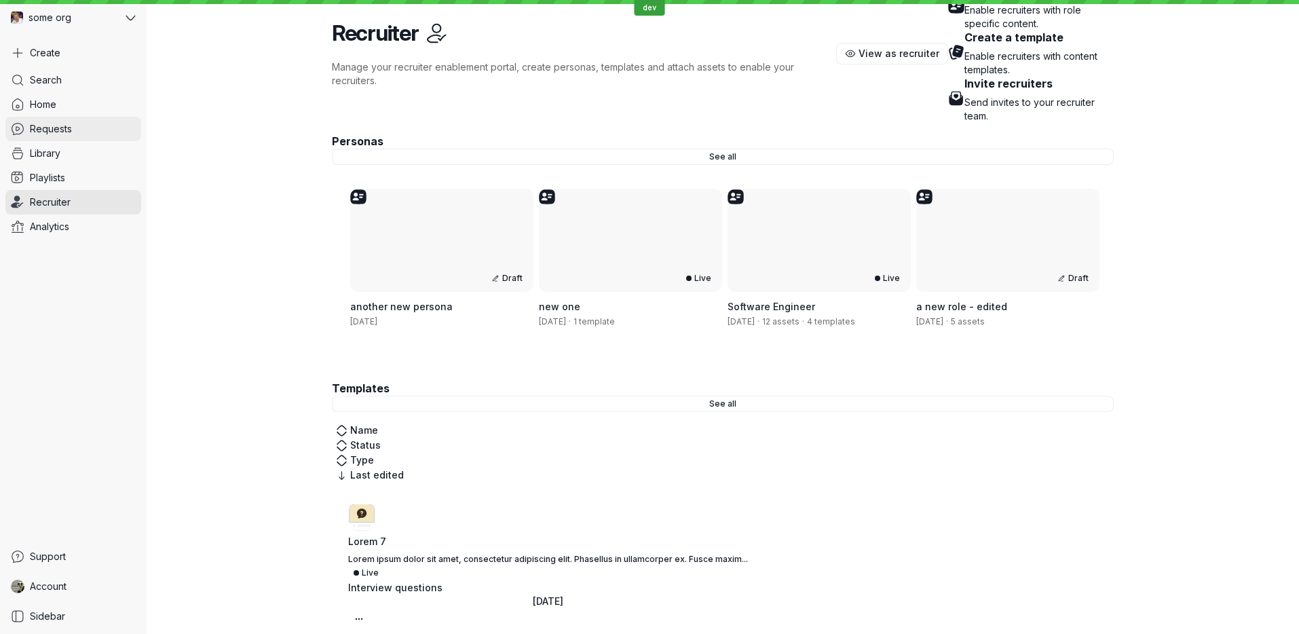
scroll to position [17, 0]
click at [84, 126] on link "Requests" at bounding box center [73, 129] width 136 height 24
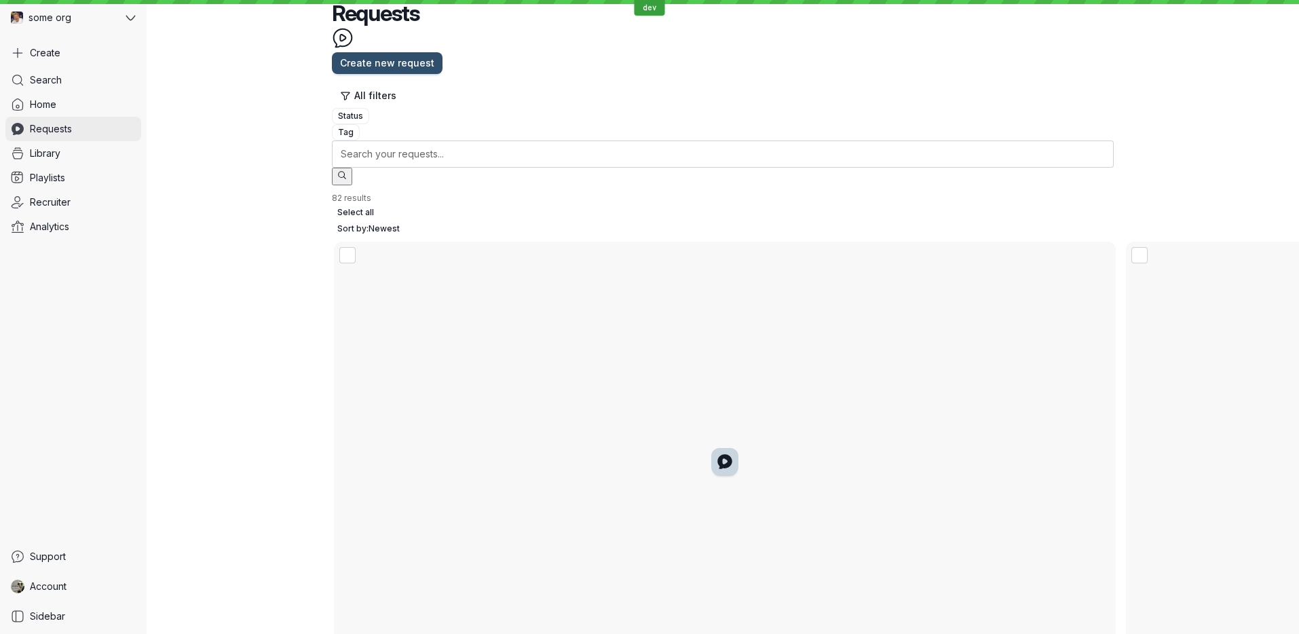
click at [92, 140] on link "Requests" at bounding box center [73, 129] width 136 height 24
click at [96, 147] on link "Library" at bounding box center [73, 153] width 136 height 24
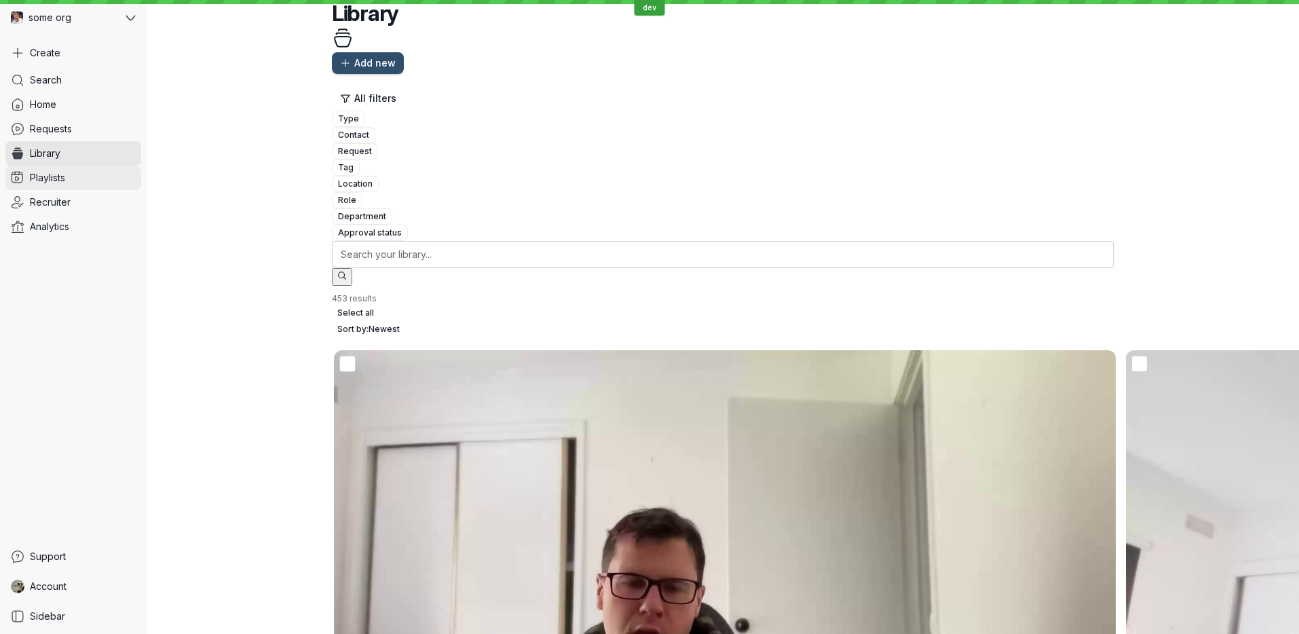
click at [98, 174] on link "Playlists" at bounding box center [73, 178] width 136 height 24
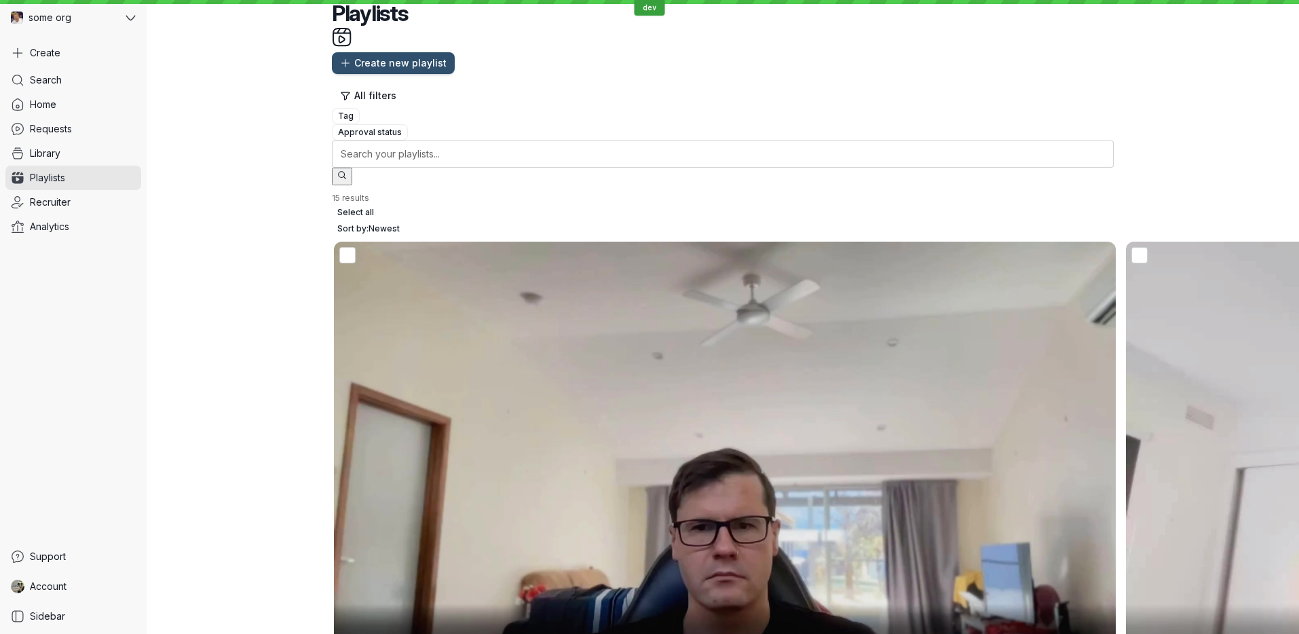
drag, startPoint x: 790, startPoint y: 520, endPoint x: 781, endPoint y: 521, distance: 8.9
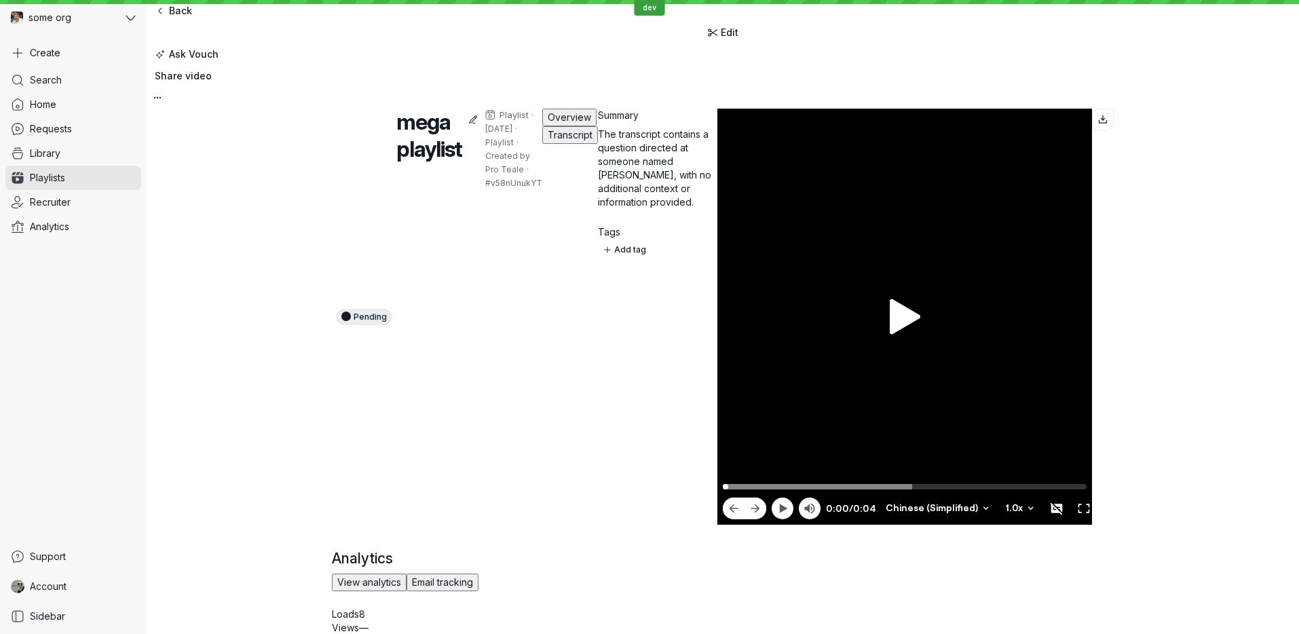
click at [1027, 323] on div at bounding box center [904, 317] width 375 height 416
type input "4.04"
click at [81, 129] on link "Requests" at bounding box center [73, 129] width 136 height 24
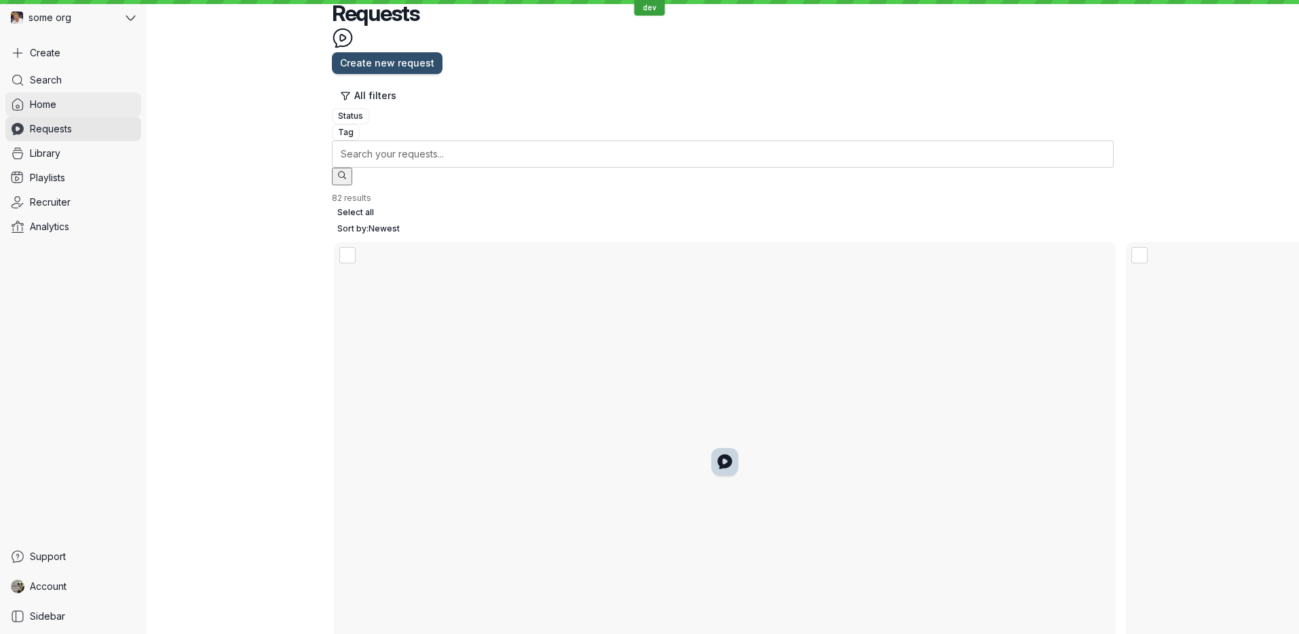
click at [71, 104] on link "Home" at bounding box center [73, 104] width 136 height 24
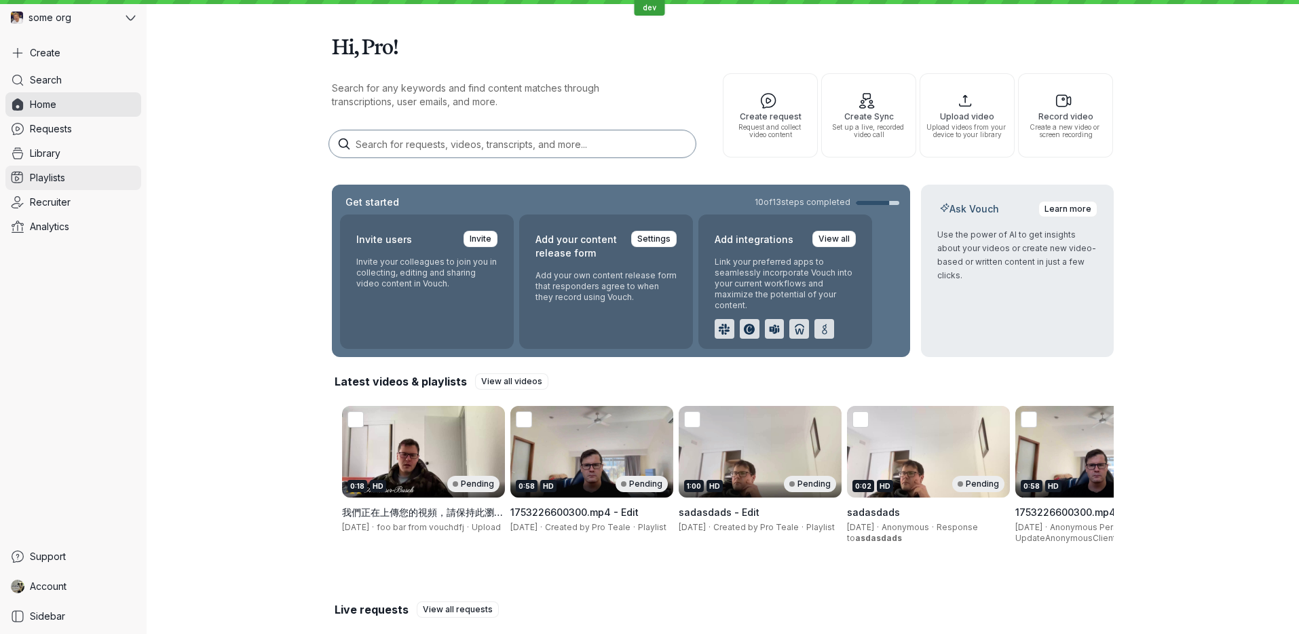
click at [87, 175] on link "Playlists" at bounding box center [73, 178] width 136 height 24
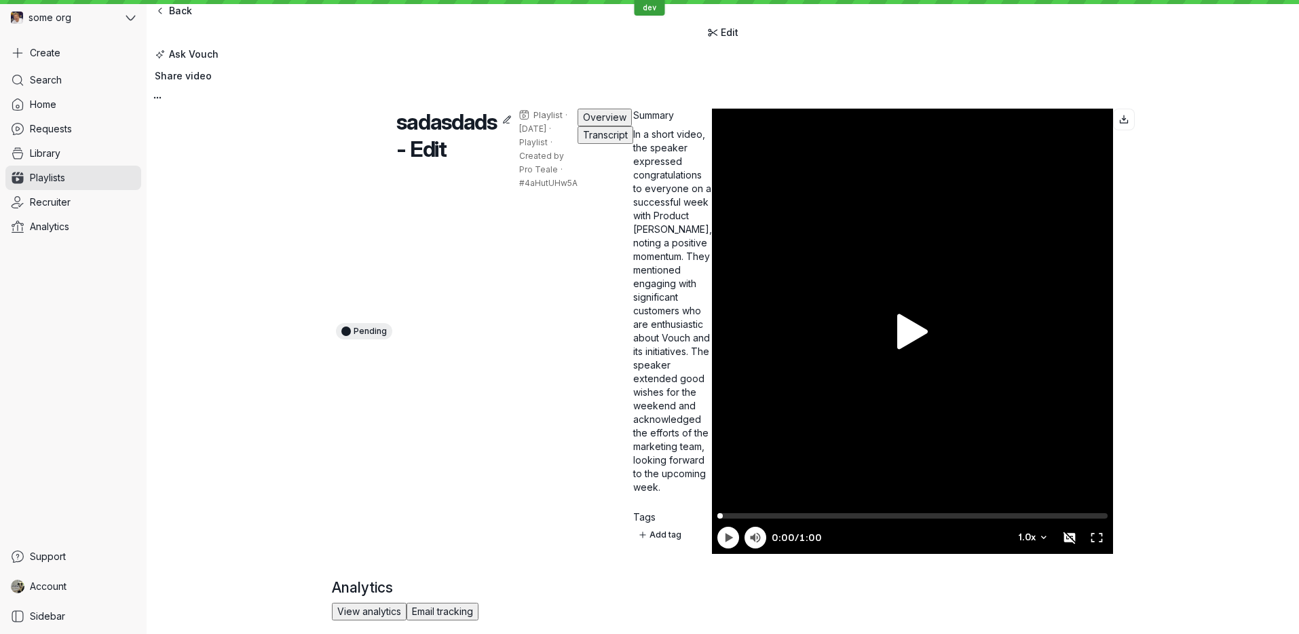
click at [866, 235] on div at bounding box center [912, 331] width 401 height 445
type input "0.8"
click at [866, 235] on div at bounding box center [912, 331] width 401 height 445
click at [70, 22] on span "some org" at bounding box center [49, 18] width 43 height 14
